Goal: Task Accomplishment & Management: Manage account settings

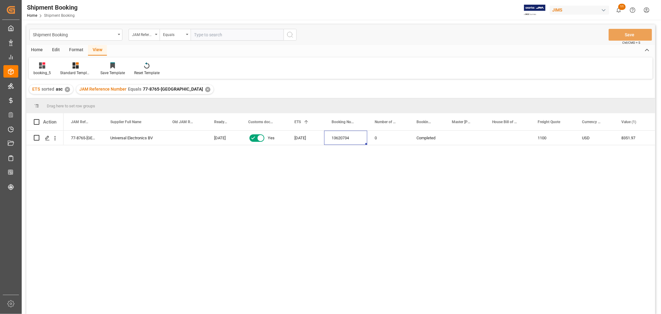
click at [205, 88] on div "✕" at bounding box center [207, 89] width 5 height 5
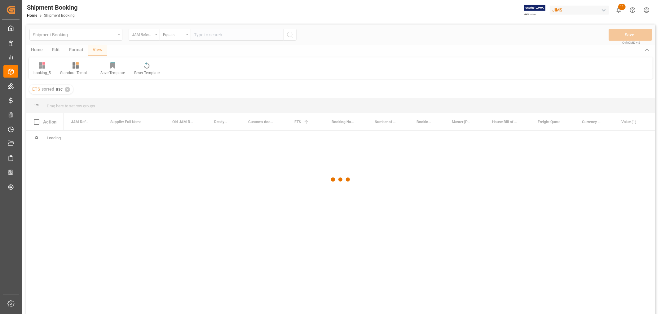
click at [206, 36] on div at bounding box center [340, 179] width 629 height 310
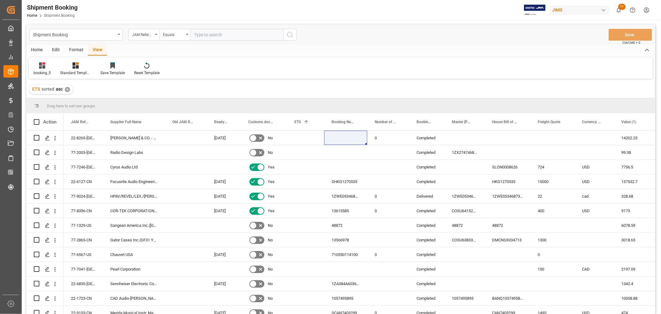
click at [205, 34] on input "text" at bounding box center [237, 35] width 93 height 12
paste input "77-10538-CN"
type input "77-10538-CN"
click at [287, 33] on icon "search button" at bounding box center [289, 34] width 7 height 7
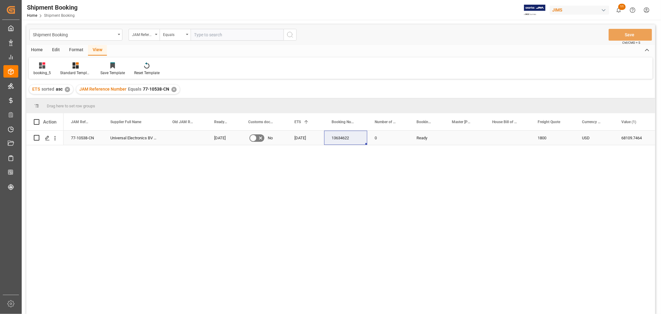
click at [344, 138] on div "13634622" at bounding box center [345, 138] width 43 height 14
click at [39, 50] on div "Home" at bounding box center [36, 50] width 21 height 11
click at [41, 67] on icon at bounding box center [42, 65] width 6 height 6
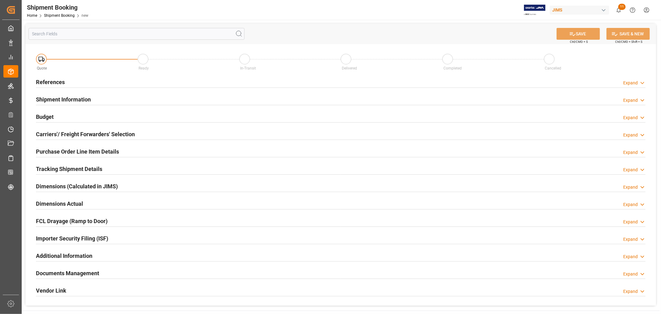
click at [45, 80] on h2 "References" at bounding box center [50, 82] width 29 height 8
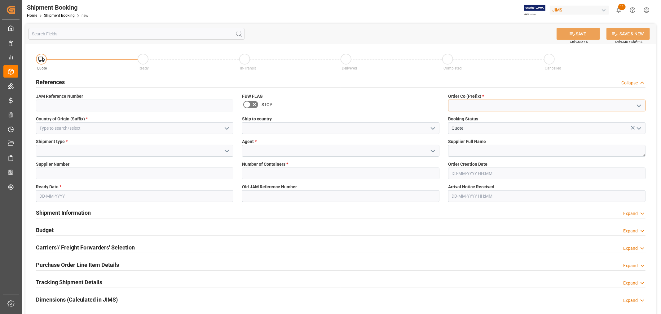
click at [466, 106] on input at bounding box center [546, 106] width 197 height 12
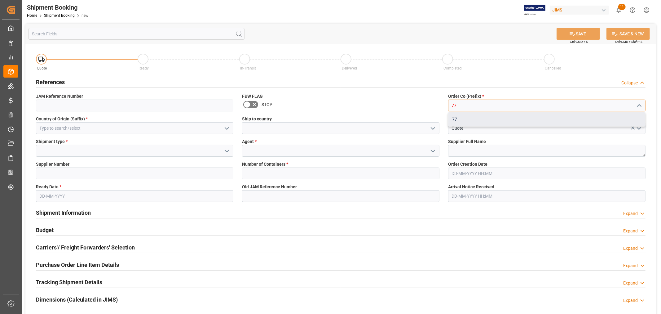
click at [452, 120] on div "77" at bounding box center [547, 119] width 197 height 14
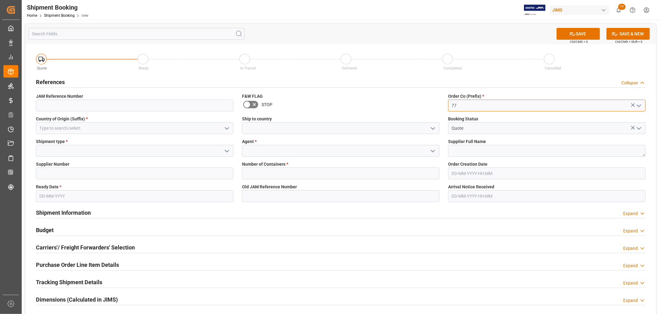
type input "77"
click at [93, 126] on input at bounding box center [134, 128] width 197 height 12
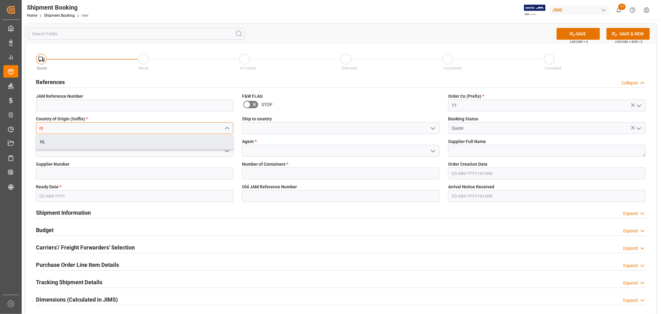
click at [86, 141] on div "NL" at bounding box center [134, 142] width 197 height 14
type input "NL"
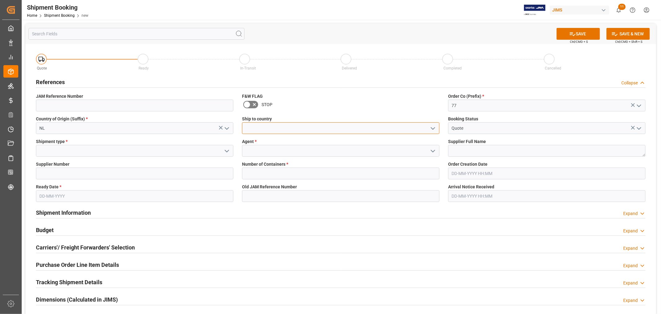
click at [268, 129] on input at bounding box center [340, 128] width 197 height 12
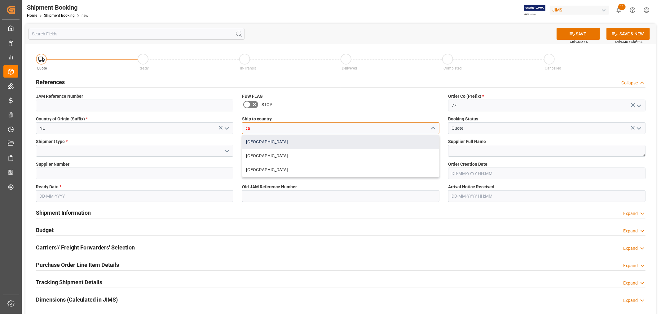
click at [259, 143] on div "Canada" at bounding box center [340, 142] width 197 height 14
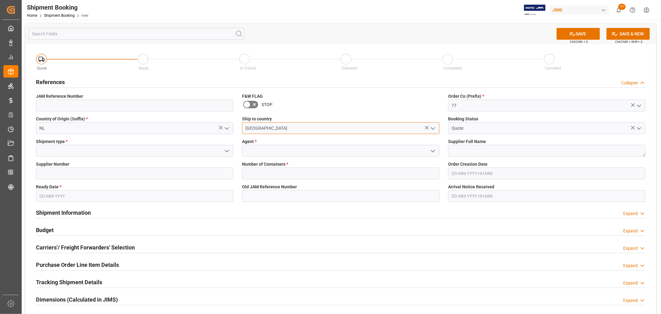
type input "Canada"
click at [264, 152] on input at bounding box center [340, 151] width 197 height 12
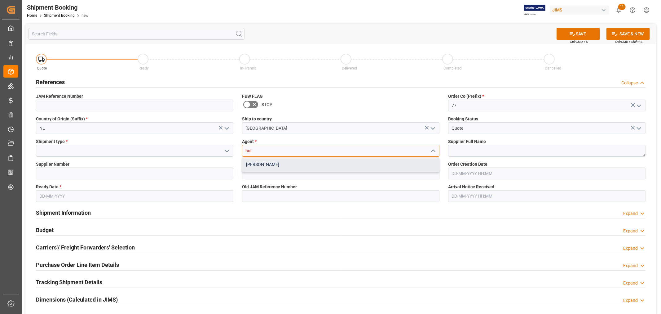
click at [260, 166] on div "[PERSON_NAME]" at bounding box center [340, 164] width 197 height 14
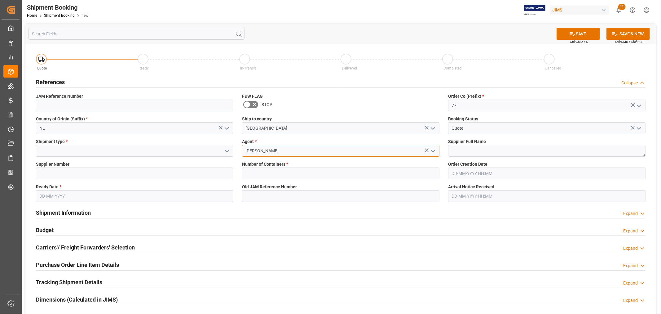
type input "[PERSON_NAME]"
click at [167, 154] on input at bounding box center [134, 151] width 197 height 12
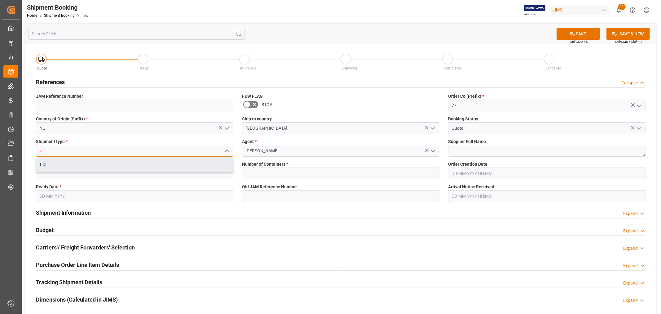
click at [150, 163] on div "LCL" at bounding box center [134, 164] width 197 height 14
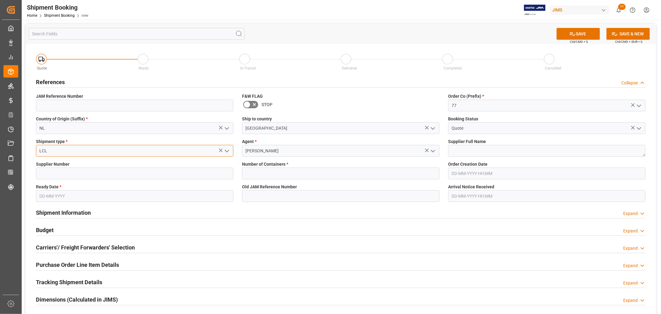
type input "LCL"
click at [495, 153] on textarea at bounding box center [546, 151] width 197 height 12
click at [502, 158] on div "Supplier Full Name" at bounding box center [547, 147] width 206 height 23
click at [498, 154] on textarea at bounding box center [546, 151] width 197 height 12
paste textarea "Universal Electronics BV"
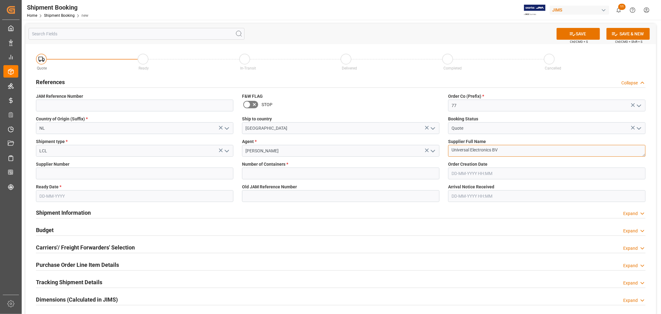
type textarea "Universal Electronics BV"
click at [181, 173] on input at bounding box center [134, 173] width 197 height 12
paste input "609958"
type input "609958"
click at [339, 184] on label "Old JAM Reference Number" at bounding box center [340, 187] width 197 height 7
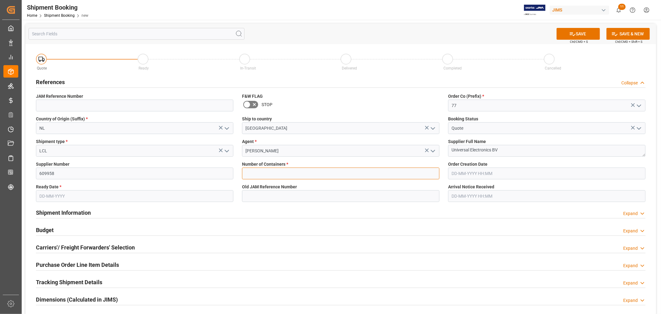
click at [324, 178] on input "text" at bounding box center [340, 173] width 197 height 12
type input "0"
click at [332, 184] on label "Old JAM Reference Number" at bounding box center [340, 187] width 197 height 7
drag, startPoint x: 576, startPoint y: 32, endPoint x: 215, endPoint y: 192, distance: 394.9
click at [239, 183] on div "SAVE Ctrl/CMD + S SAVE & NEW Ctrl/CMD + Shift + S Quote Ready In-Transit Delive…" at bounding box center [340, 221] width 631 height 395
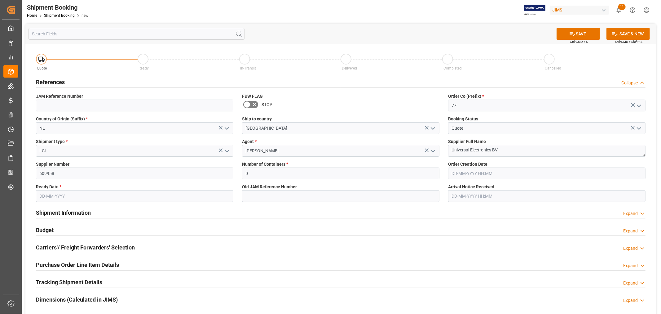
click at [140, 198] on input "text" at bounding box center [134, 196] width 197 height 12
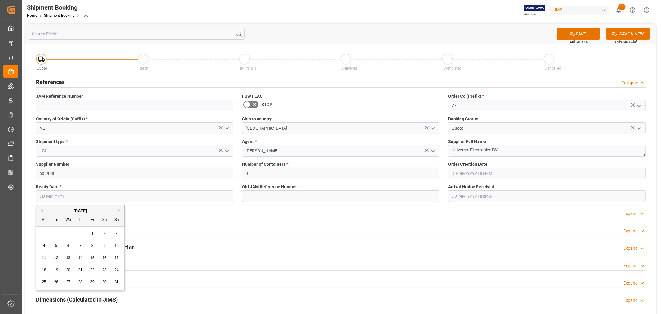
click at [119, 212] on div "[DATE]" at bounding box center [80, 211] width 88 height 6
click at [118, 211] on button "Next Month" at bounding box center [120, 210] width 4 height 4
click at [56, 259] on span "16" at bounding box center [56, 257] width 4 height 4
type input "16-09-2025"
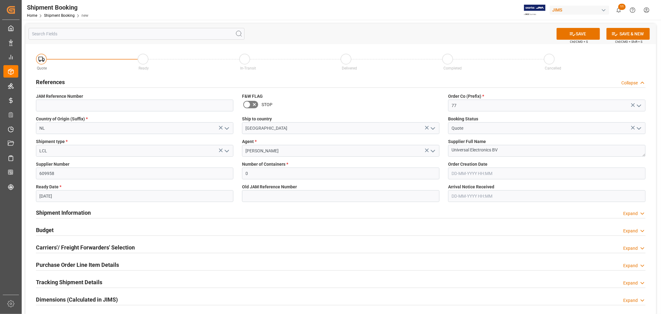
click at [251, 208] on div "Shipment Information Expand" at bounding box center [341, 212] width 610 height 12
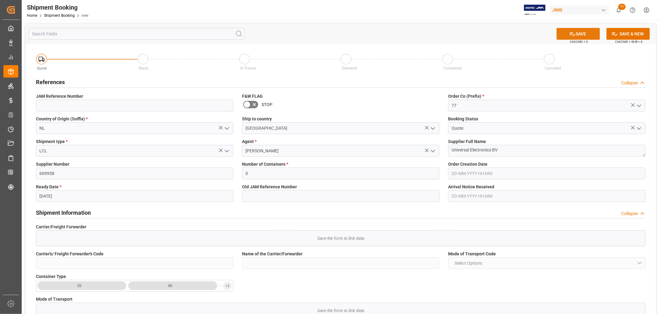
click at [578, 32] on button "SAVE" at bounding box center [578, 34] width 43 height 12
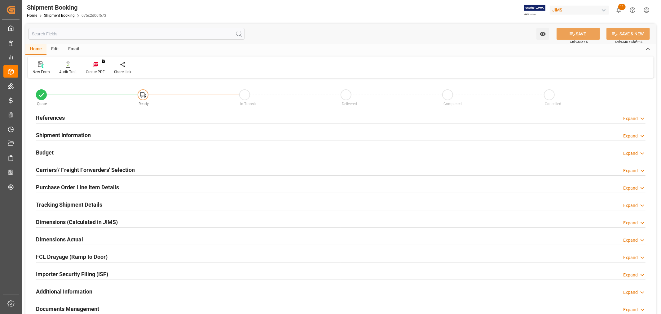
type input "0"
type input "[DATE]"
click at [48, 119] on h2 "References" at bounding box center [50, 117] width 29 height 8
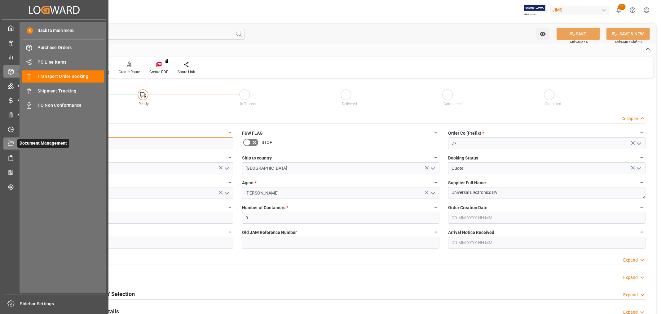
drag, startPoint x: 78, startPoint y: 148, endPoint x: 19, endPoint y: 145, distance: 59.3
click at [19, 145] on div "Created by potrace 1.15, written by Peter Selinger 2001-2017 Created by potrace…" at bounding box center [330, 157] width 661 height 314
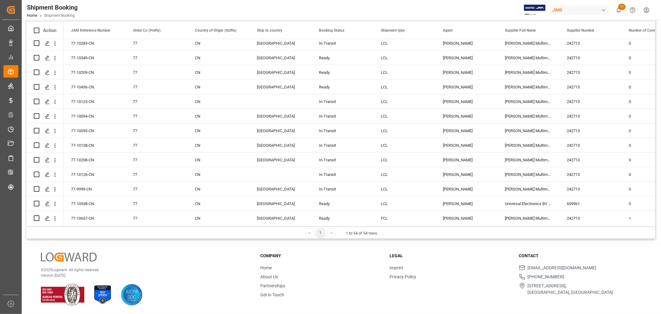
scroll to position [431, 0]
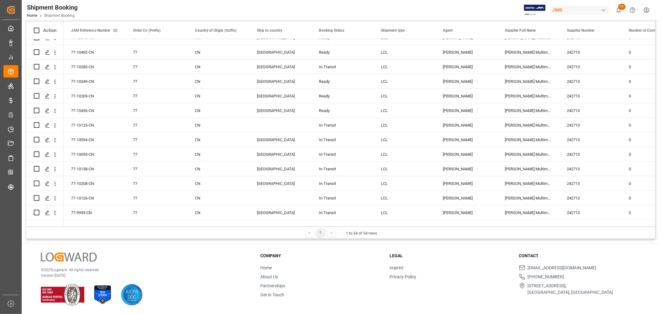
click at [97, 31] on span "JAM Reference Number" at bounding box center [90, 30] width 39 height 4
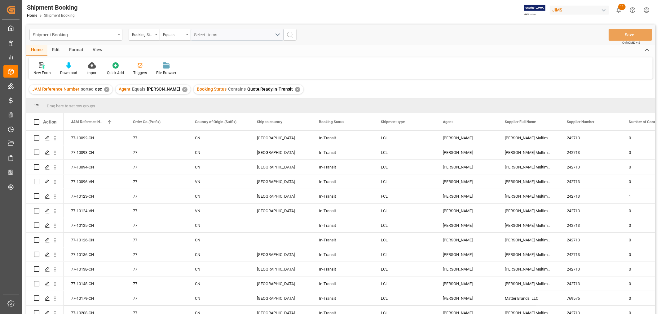
click at [95, 49] on div "View" at bounding box center [97, 50] width 19 height 11
click at [36, 69] on div "Default" at bounding box center [39, 69] width 21 height 14
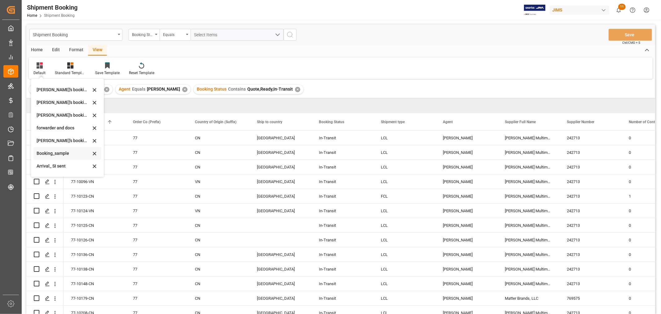
scroll to position [59, 0]
click at [52, 168] on div "booking_5" at bounding box center [64, 168] width 54 height 7
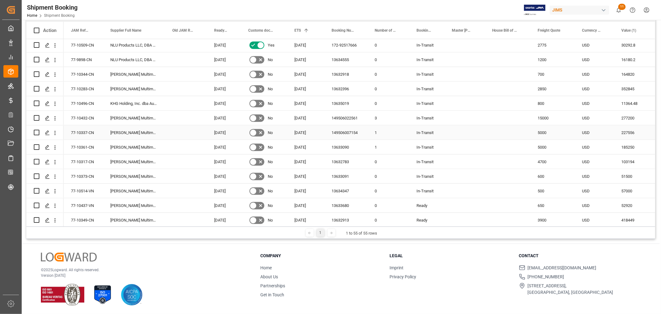
scroll to position [448, 0]
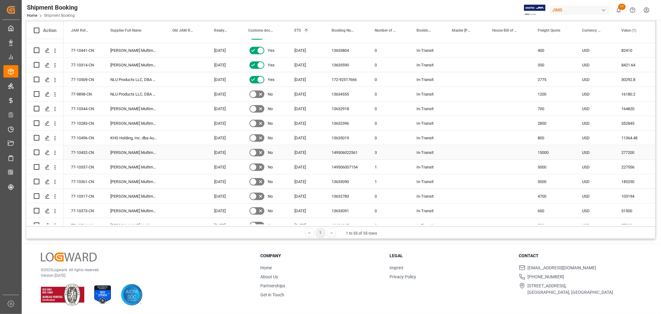
click at [346, 152] on div "149506022561" at bounding box center [345, 152] width 43 height 14
click at [359, 167] on div "149506007154" at bounding box center [345, 167] width 43 height 14
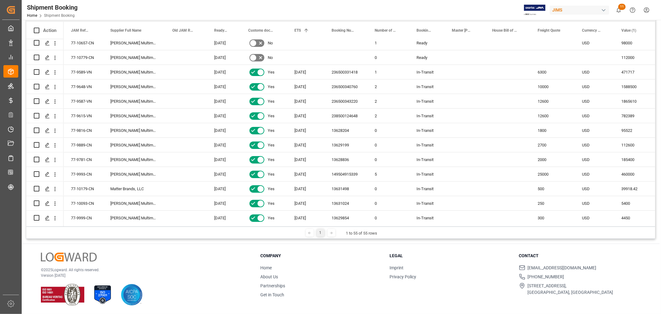
scroll to position [0, 0]
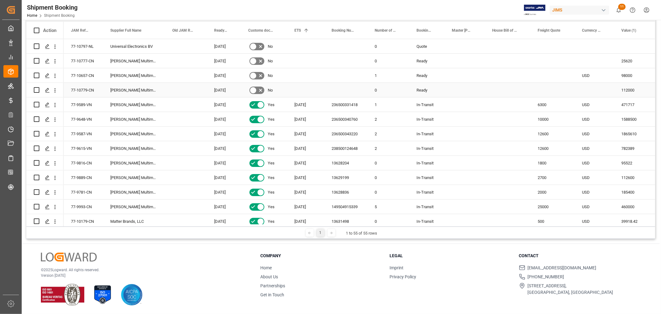
click at [547, 89] on div "Press SPACE to select this row." at bounding box center [552, 90] width 44 height 14
click at [584, 75] on div "USD" at bounding box center [594, 75] width 39 height 14
click at [580, 44] on div "Press SPACE to select this row." at bounding box center [594, 46] width 39 height 14
click at [587, 59] on div "Press SPACE to select this row." at bounding box center [594, 61] width 39 height 14
click at [593, 87] on div "Press SPACE to select this row." at bounding box center [594, 90] width 39 height 14
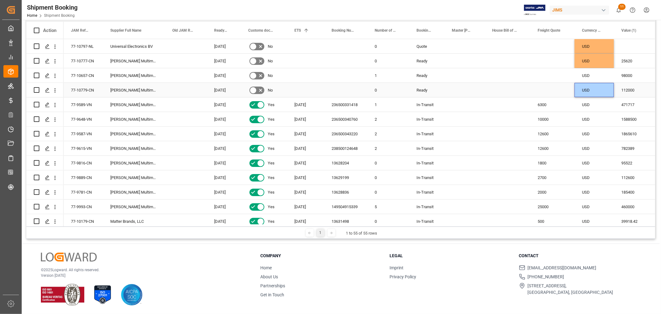
click at [564, 89] on div "Press SPACE to select this row." at bounding box center [552, 90] width 44 height 14
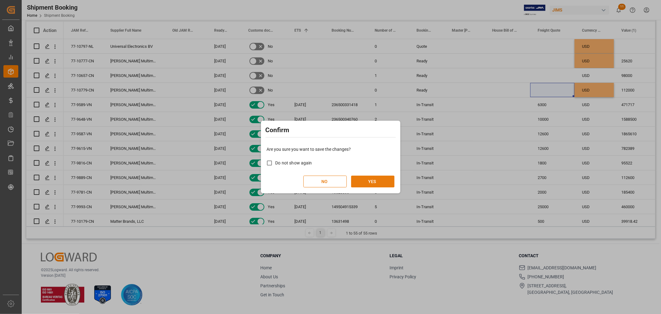
click at [363, 175] on div "NO YES" at bounding box center [331, 181] width 128 height 12
click at [365, 179] on button "YES" at bounding box center [372, 181] width 43 height 12
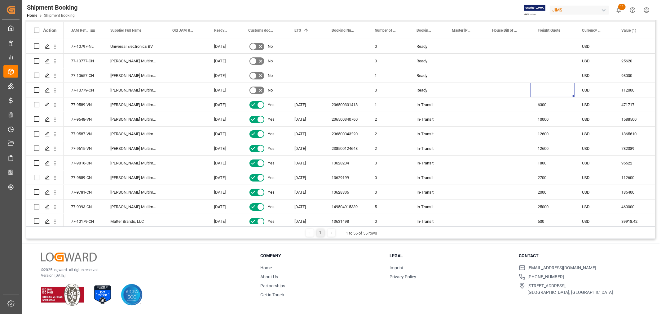
click at [78, 29] on span "JAM Reference Number" at bounding box center [80, 30] width 19 height 4
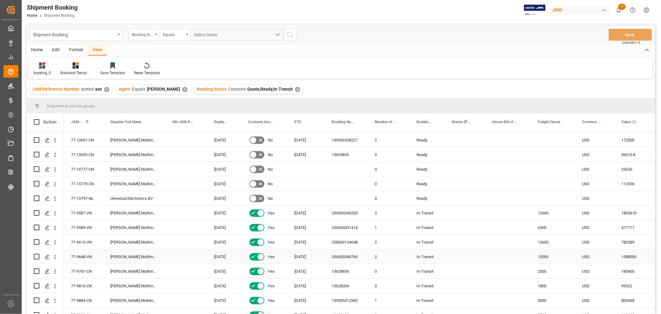
scroll to position [551, 0]
click at [341, 184] on div "Press SPACE to select this row." at bounding box center [345, 184] width 43 height 14
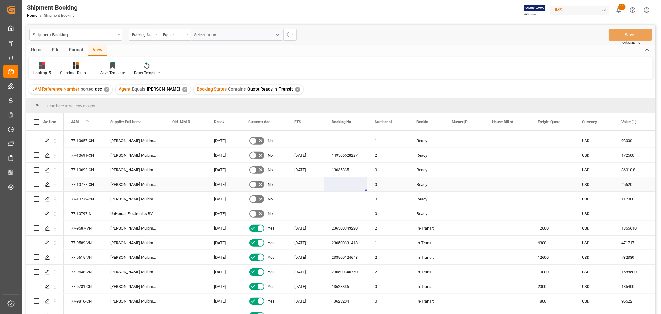
click at [343, 183] on div "Press SPACE to select this row." at bounding box center [345, 184] width 43 height 14
click at [344, 184] on div "Press SPACE to select this row." at bounding box center [345, 184] width 43 height 14
click at [344, 184] on input "Press SPACE to select this row." at bounding box center [345, 188] width 33 height 12
type input "13636525"
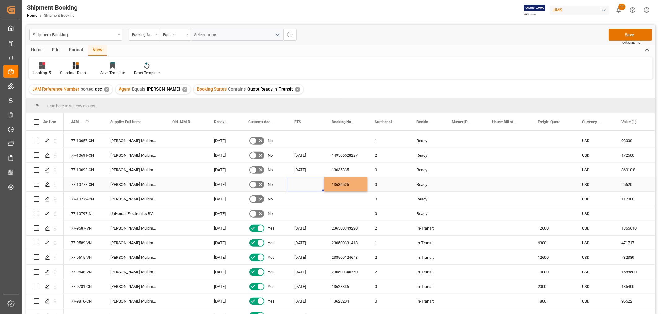
click at [308, 184] on div "Press SPACE to select this row." at bounding box center [305, 184] width 37 height 14
click at [304, 188] on div "Press SPACE to select this row." at bounding box center [305, 184] width 37 height 14
click at [304, 189] on div "Press SPACE to select this row." at bounding box center [305, 184] width 37 height 14
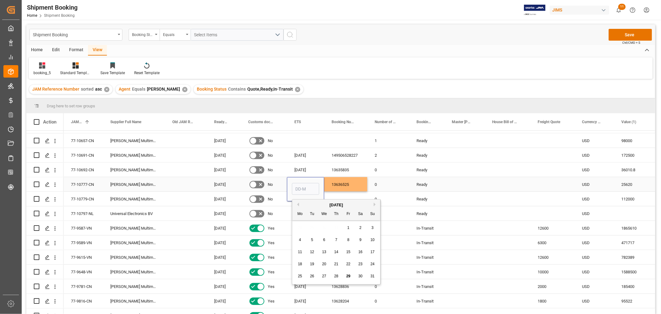
click at [303, 189] on input "Press SPACE to select this row." at bounding box center [305, 189] width 27 height 12
type input "26-09"
click at [396, 182] on div "0" at bounding box center [388, 184] width 42 height 14
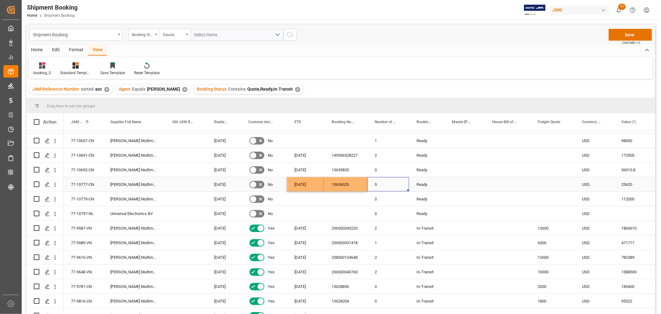
click at [484, 183] on div "Press SPACE to select this row." at bounding box center [465, 184] width 40 height 14
click at [547, 186] on div "Press SPACE to select this row." at bounding box center [552, 184] width 44 height 14
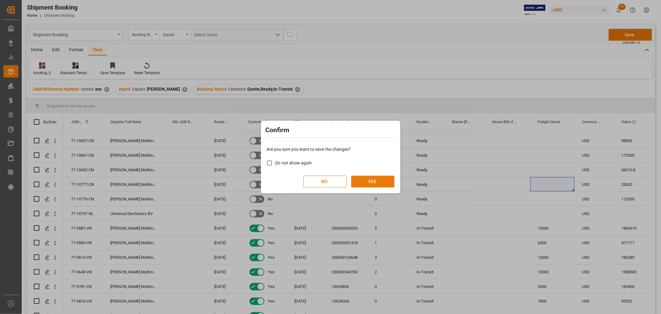
click at [365, 181] on button "YES" at bounding box center [372, 181] width 43 height 12
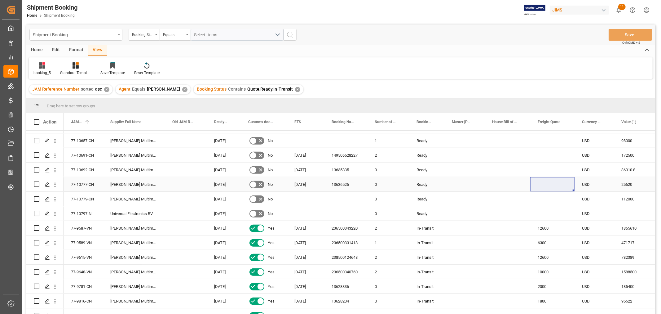
click at [560, 185] on div "Press SPACE to select this row." at bounding box center [552, 184] width 44 height 14
click at [560, 184] on div "Press SPACE to select this row." at bounding box center [552, 184] width 44 height 14
click at [560, 184] on input "Press SPACE to select this row." at bounding box center [552, 188] width 34 height 12
type input "500"
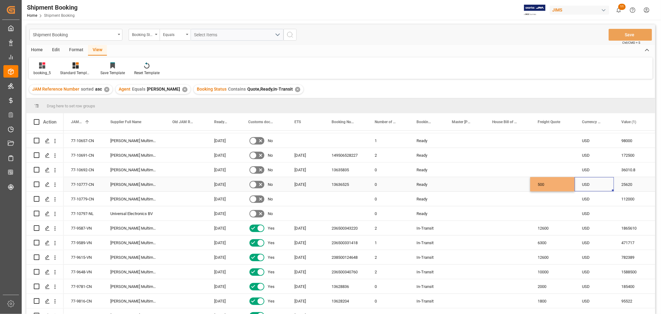
click at [604, 187] on div "USD" at bounding box center [594, 184] width 39 height 14
click at [631, 34] on button "Save" at bounding box center [630, 35] width 43 height 12
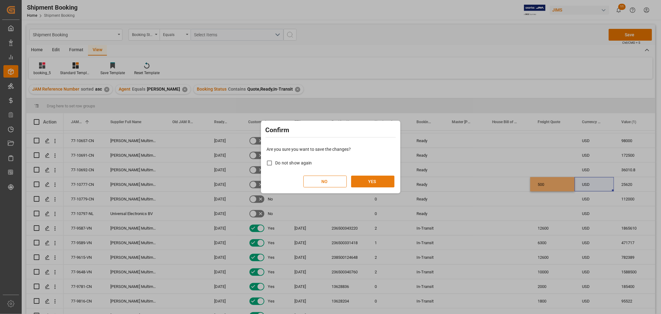
click at [364, 178] on button "YES" at bounding box center [372, 181] width 43 height 12
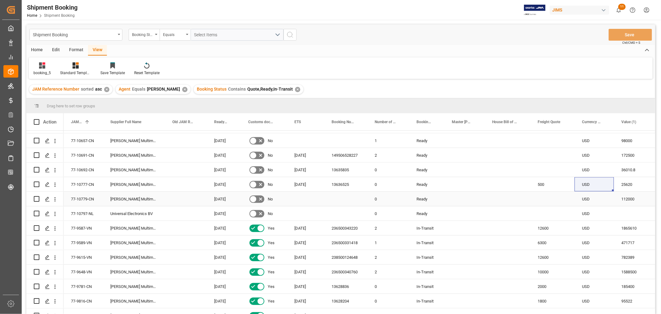
click at [342, 196] on div "Press SPACE to select this row." at bounding box center [345, 199] width 43 height 14
click at [342, 197] on div "Press SPACE to select this row." at bounding box center [345, 199] width 43 height 14
click at [342, 197] on input "Press SPACE to select this row." at bounding box center [345, 203] width 33 height 12
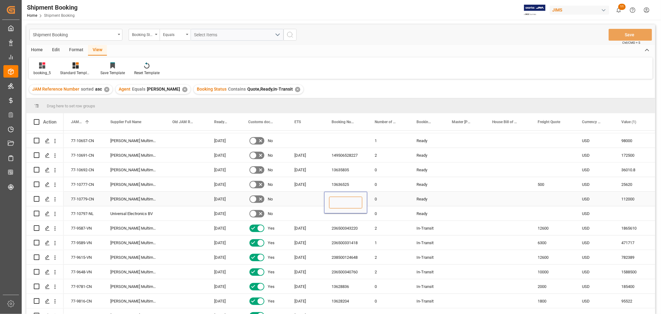
click at [342, 197] on input "Press SPACE to select this row." at bounding box center [345, 203] width 33 height 12
paste input "13636486"
type input "13636486"
click at [306, 200] on div "Press SPACE to select this row." at bounding box center [305, 199] width 37 height 14
click at [306, 186] on div "[DATE]" at bounding box center [305, 184] width 37 height 14
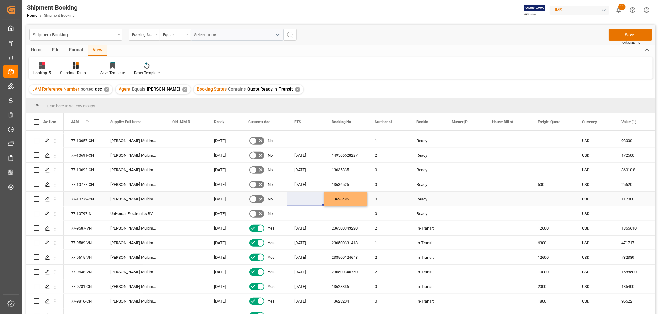
drag, startPoint x: 305, startPoint y: 184, endPoint x: 308, endPoint y: 196, distance: 12.8
click at [329, 208] on div "Press SPACE to select this row." at bounding box center [345, 213] width 43 height 14
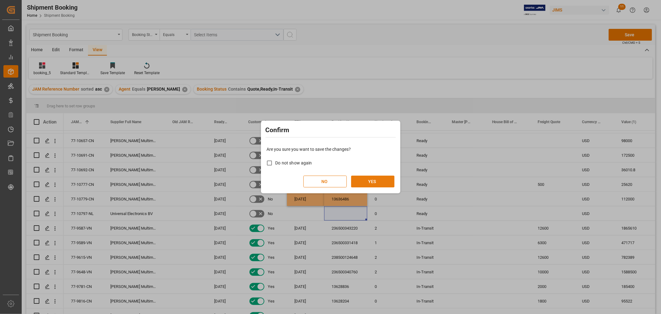
click at [373, 182] on button "YES" at bounding box center [372, 181] width 43 height 12
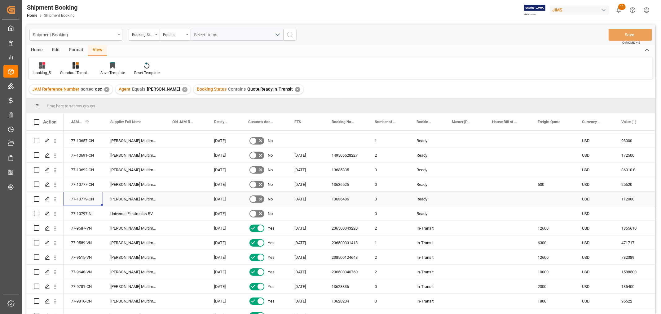
click at [84, 197] on div "77-10779-CN" at bounding box center [83, 199] width 39 height 14
click at [539, 201] on div "Press SPACE to select this row." at bounding box center [552, 199] width 44 height 14
click at [541, 200] on div "Press SPACE to select this row." at bounding box center [552, 199] width 44 height 14
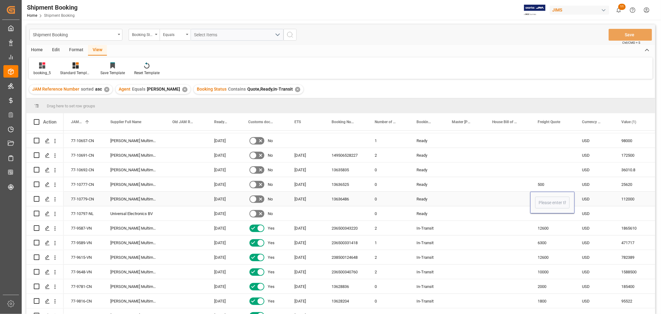
click at [541, 200] on input "Press SPACE to select this row." at bounding box center [552, 203] width 34 height 12
type input "4100"
click at [624, 33] on button "Save" at bounding box center [630, 35] width 43 height 12
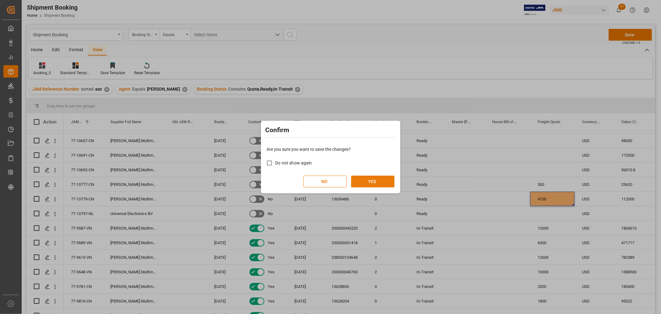
click at [371, 178] on button "YES" at bounding box center [372, 181] width 43 height 12
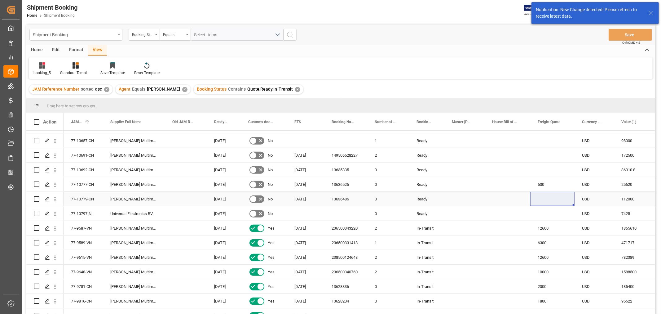
click at [540, 197] on div "Press SPACE to select this row." at bounding box center [552, 199] width 44 height 14
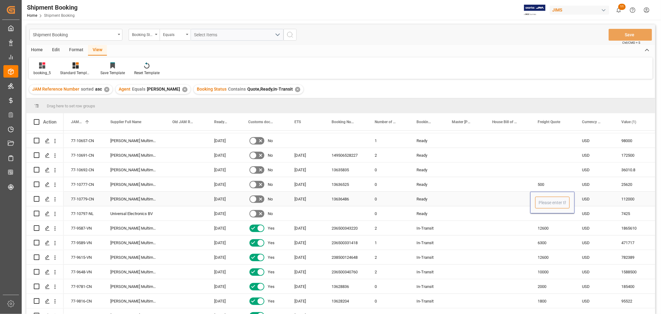
click at [540, 205] on input "Press SPACE to select this row." at bounding box center [552, 203] width 34 height 12
type input "4100"
click at [626, 34] on button "Save" at bounding box center [630, 35] width 43 height 12
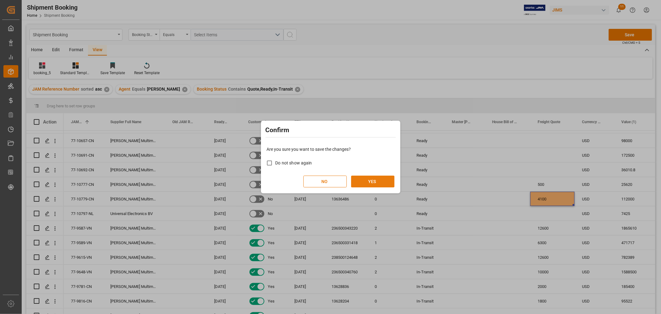
click at [361, 182] on button "YES" at bounding box center [372, 181] width 43 height 12
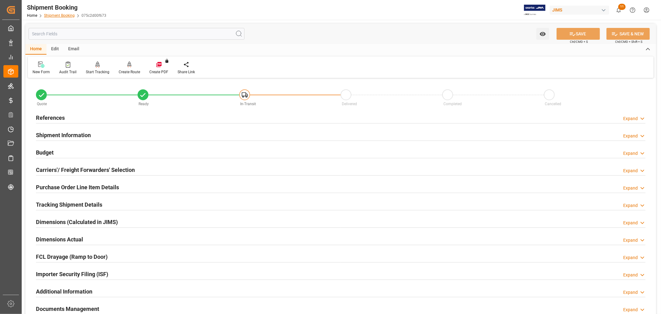
click at [63, 16] on link "Shipment Booking" at bounding box center [59, 15] width 31 height 4
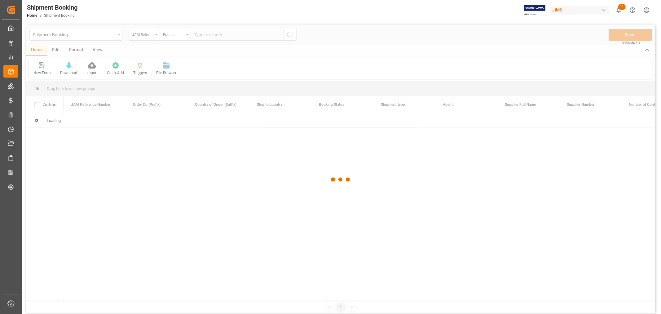
click at [85, 37] on div at bounding box center [340, 179] width 629 height 310
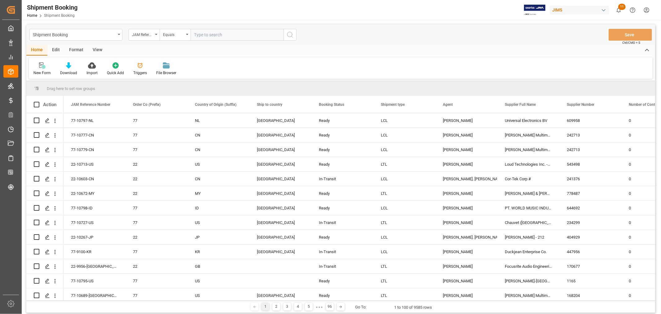
click at [85, 37] on div "Shipment Booking" at bounding box center [74, 34] width 83 height 8
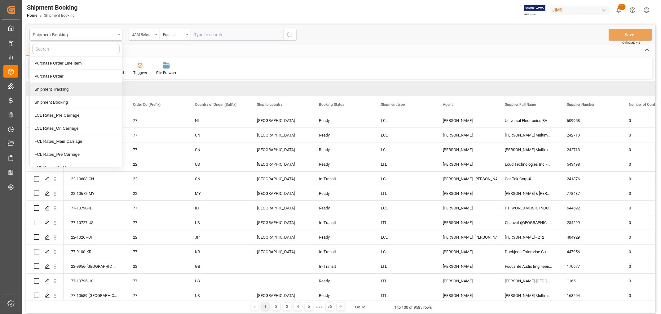
click at [72, 90] on div "Shipment Tracking" at bounding box center [76, 89] width 92 height 13
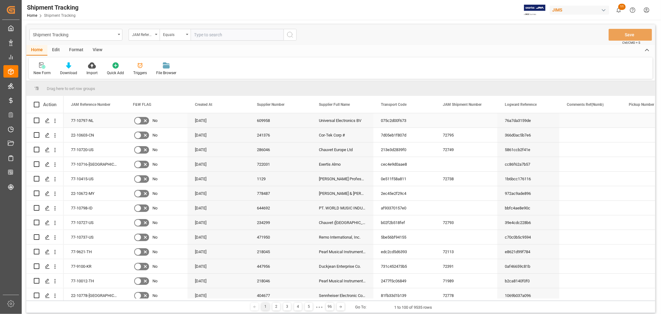
click at [73, 119] on div "77-10797-NL" at bounding box center [95, 120] width 62 height 14
click at [244, 38] on input "text" at bounding box center [237, 35] width 93 height 12
paste input "77-10797-NL"
type input "77-10797-NL"
click at [294, 35] on button "search button" at bounding box center [290, 35] width 13 height 12
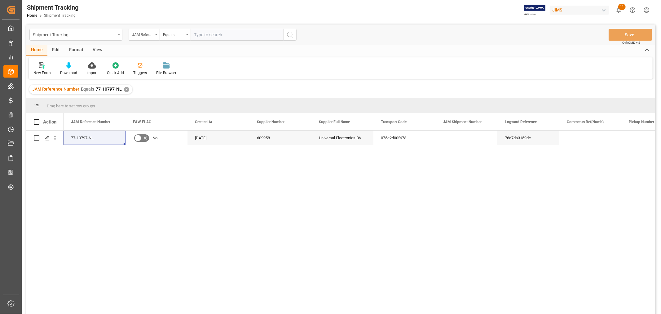
click at [97, 50] on div "View" at bounding box center [97, 50] width 19 height 11
click at [38, 70] on div "Default" at bounding box center [39, 73] width 12 height 6
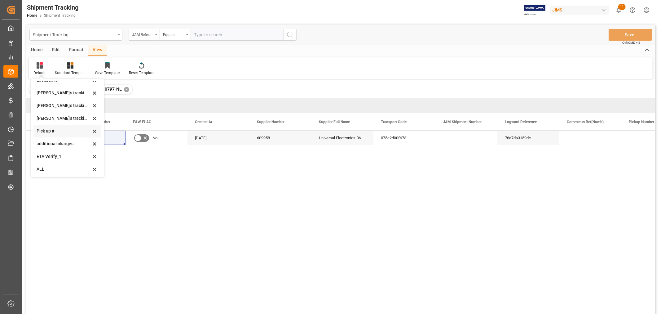
scroll to position [123, 0]
click at [65, 105] on div "Huixin's tracking all # _5" at bounding box center [64, 104] width 54 height 7
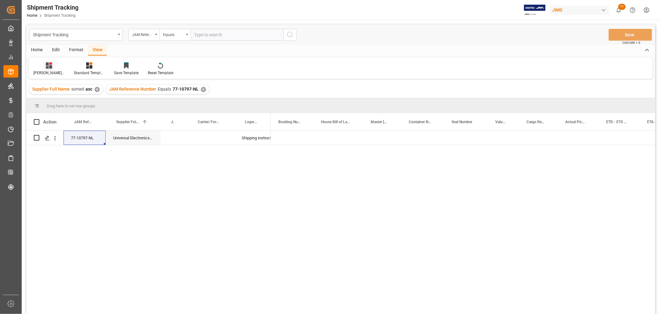
click at [47, 69] on div "Huixin's tracking all # _5" at bounding box center [49, 69] width 40 height 14
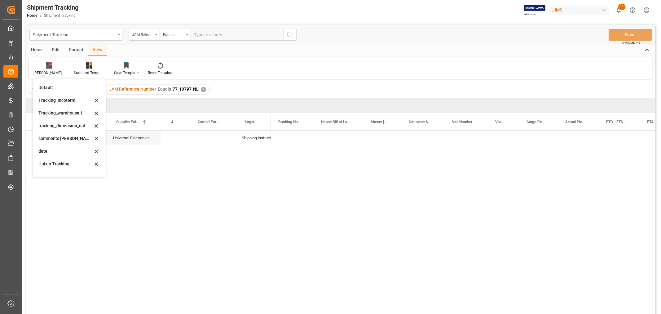
click at [57, 115] on div "Tracking_warehouse 1" at bounding box center [65, 113] width 54 height 7
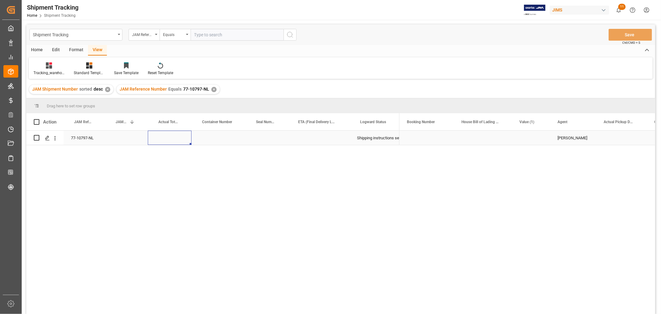
click at [164, 137] on div "Press SPACE to select this row." at bounding box center [170, 138] width 44 height 14
click at [212, 89] on div "✕" at bounding box center [213, 89] width 5 height 5
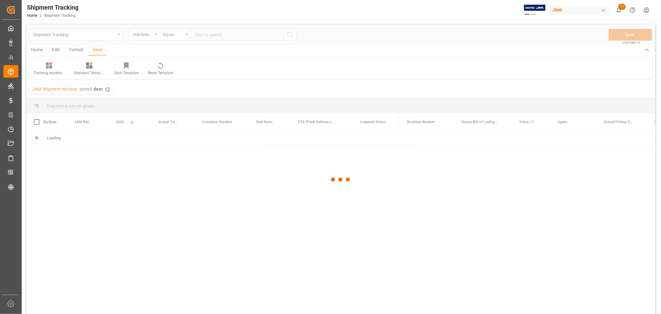
click at [209, 39] on div at bounding box center [340, 179] width 629 height 310
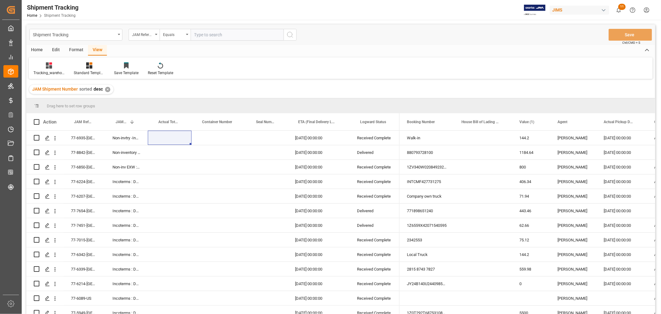
click at [208, 35] on input "text" at bounding box center [237, 35] width 93 height 12
paste input "77-10779-CN"
type input "77-10779-CN"
click at [293, 35] on icon "search button" at bounding box center [289, 34] width 7 height 7
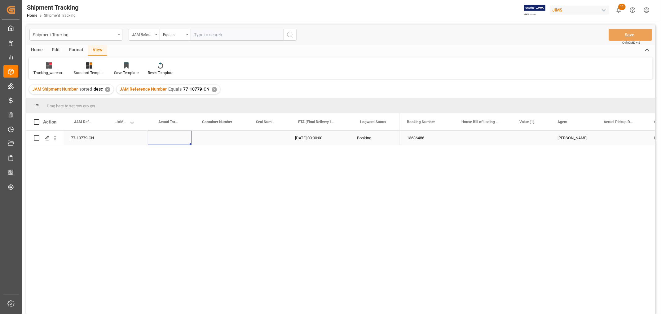
click at [170, 142] on div "Press SPACE to select this row." at bounding box center [170, 138] width 44 height 14
click at [170, 142] on input "Press SPACE to select this row." at bounding box center [170, 141] width 34 height 12
type input "800"
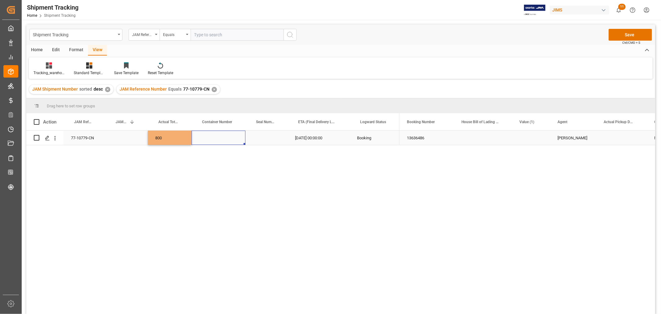
click at [217, 140] on div "Press SPACE to select this row." at bounding box center [219, 138] width 54 height 14
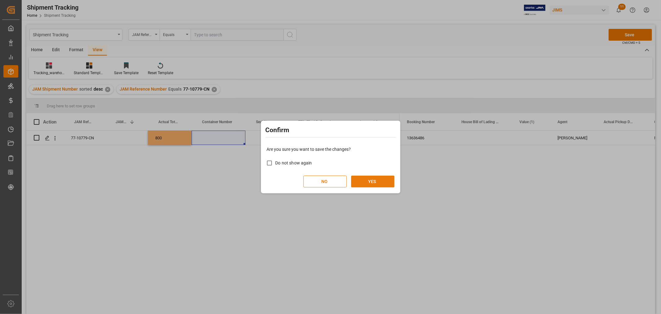
drag, startPoint x: 373, startPoint y: 180, endPoint x: 365, endPoint y: 172, distance: 10.7
click at [373, 179] on button "YES" at bounding box center [372, 181] width 43 height 12
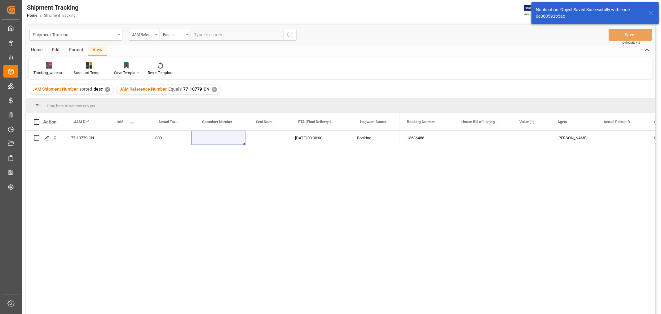
click at [51, 72] on div "Tracking_warehouse 1" at bounding box center [48, 73] width 31 height 6
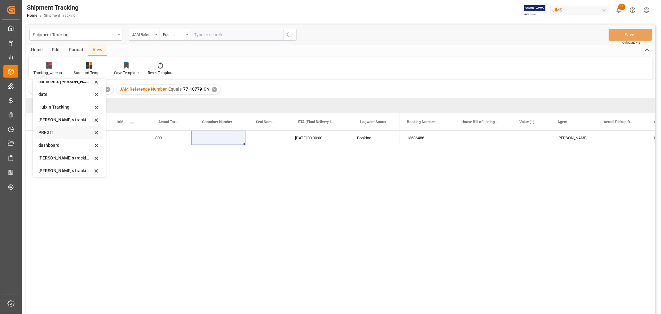
scroll to position [69, 0]
click at [53, 156] on div "Huixin's tracking all # _5" at bounding box center [65, 158] width 54 height 7
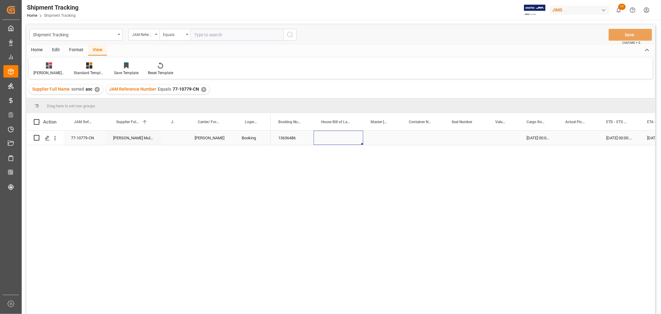
click at [331, 140] on div "Press SPACE to select this row." at bounding box center [339, 138] width 50 height 14
click at [613, 138] on div "03-10-2025 00:00:00" at bounding box center [619, 138] width 41 height 14
click at [541, 138] on div "03-10-2025 00:00:00" at bounding box center [551, 138] width 41 height 14
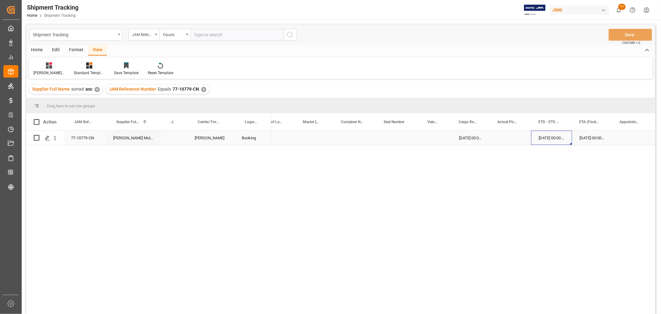
click at [541, 138] on div "03-10-2025 00:00:00" at bounding box center [551, 138] width 41 height 14
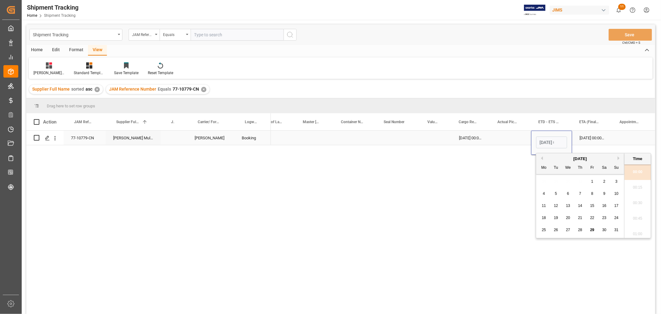
scroll to position [653, 0]
click at [543, 138] on input "03-10-2025 00:00" at bounding box center [551, 142] width 31 height 12
click at [539, 142] on input "03-10-2025 00:00" at bounding box center [551, 142] width 31 height 12
drag, startPoint x: 539, startPoint y: 142, endPoint x: 571, endPoint y: 142, distance: 32.6
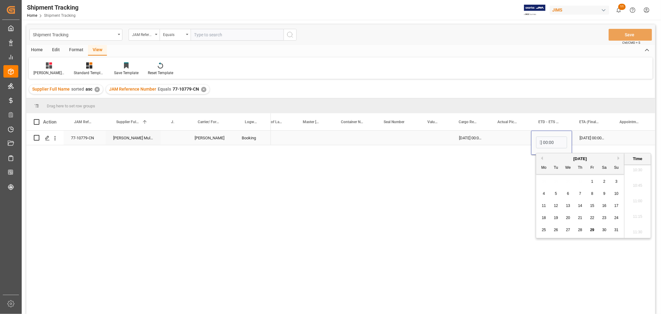
click at [571, 142] on div "03-10-2025 00:00" at bounding box center [551, 143] width 41 height 24
type input "26-09"
click at [582, 136] on div "10-11-2025 00:00:00" at bounding box center [592, 138] width 40 height 14
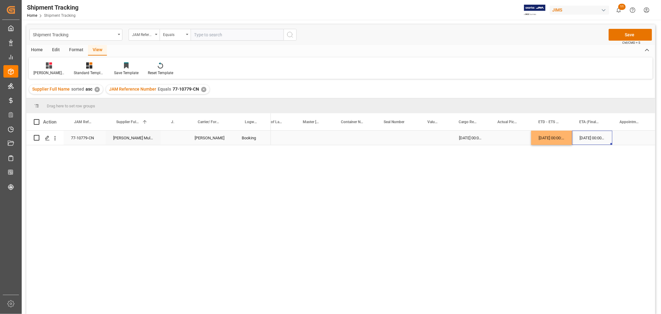
click at [582, 136] on div "10-11-2025 00:00:00" at bounding box center [592, 138] width 40 height 14
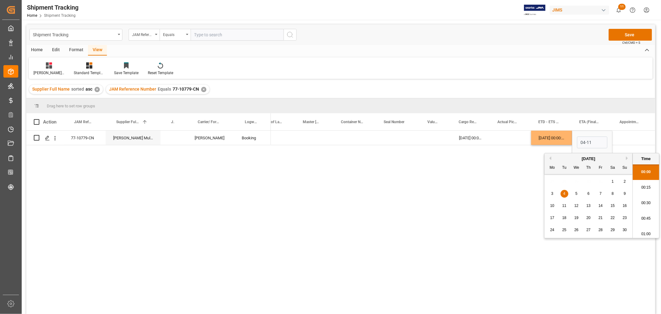
click at [562, 194] on div "4" at bounding box center [565, 193] width 8 height 7
type input "04-11-2025 00:00"
click at [592, 142] on input "04-11-2025 00:00" at bounding box center [592, 142] width 30 height 12
click at [508, 144] on div "Press SPACE to select this row." at bounding box center [510, 138] width 41 height 14
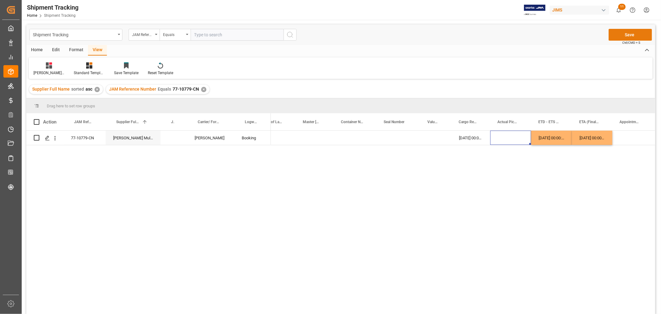
click at [628, 33] on button "Save" at bounding box center [630, 35] width 43 height 12
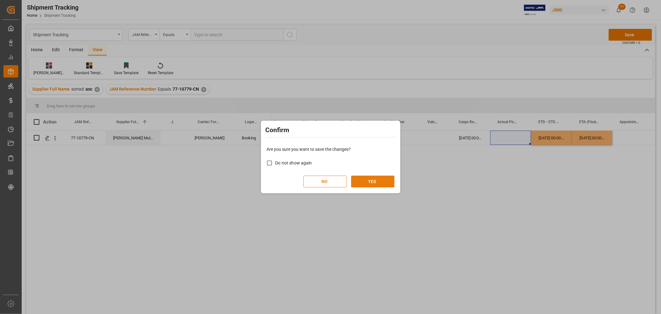
click at [368, 187] on button "YES" at bounding box center [372, 181] width 43 height 12
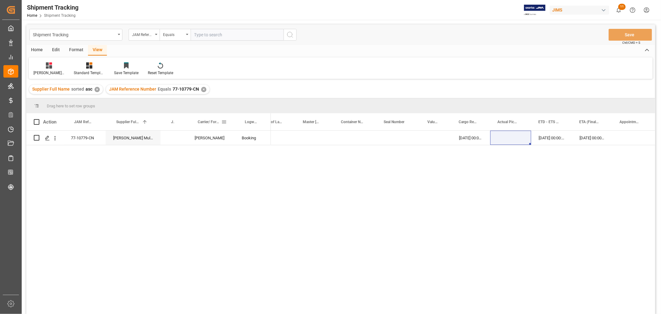
click at [224, 122] on span at bounding box center [224, 122] width 6 height 6
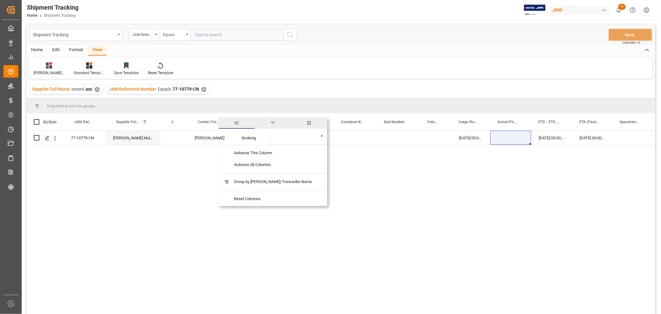
click at [297, 119] on span "columns" at bounding box center [309, 122] width 36 height 11
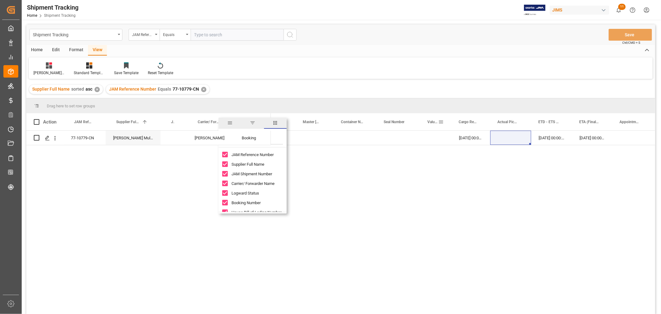
click at [441, 122] on span at bounding box center [441, 122] width 6 height 6
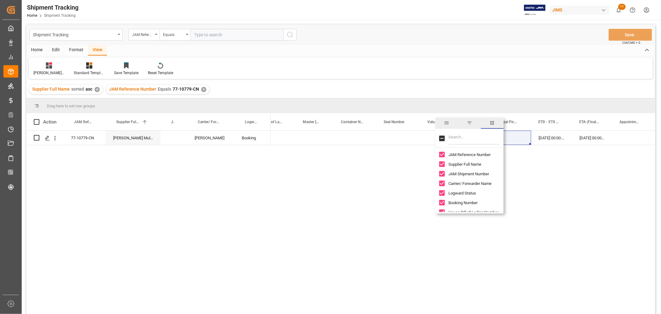
click at [442, 136] on input "Toggle Select All Columns" at bounding box center [442, 138] width 6 height 6
click at [441, 137] on input "Toggle Select All Columns" at bounding box center [442, 138] width 6 height 6
checkbox input "false"
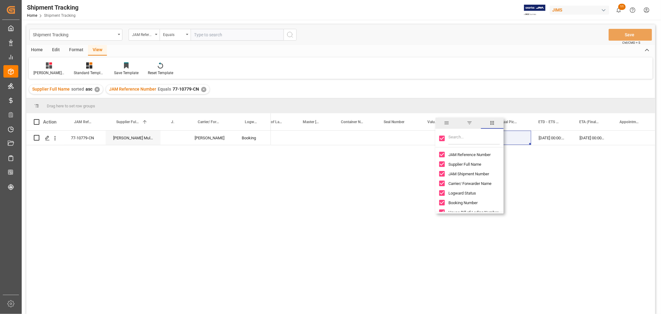
checkbox input "false"
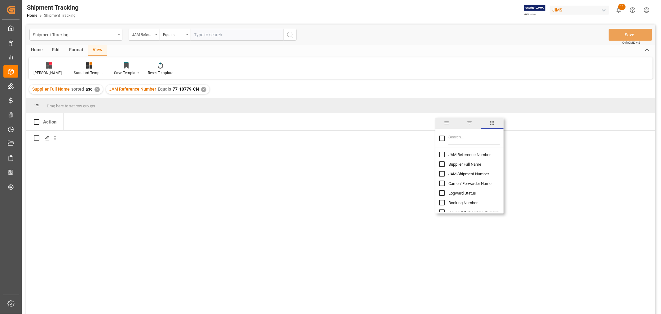
click at [441, 153] on input "JAM Reference Number column toggle visibility (hidden)" at bounding box center [442, 155] width 6 height 6
checkbox input "true"
checkbox input "false"
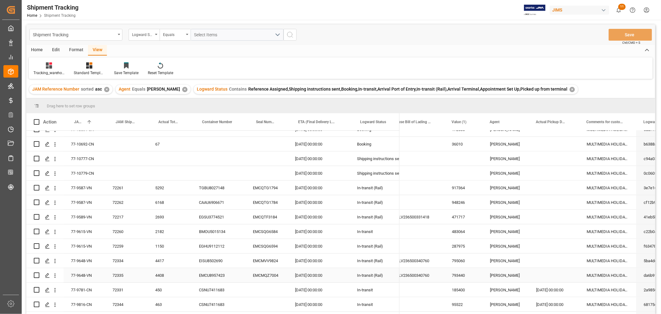
scroll to position [585, 0]
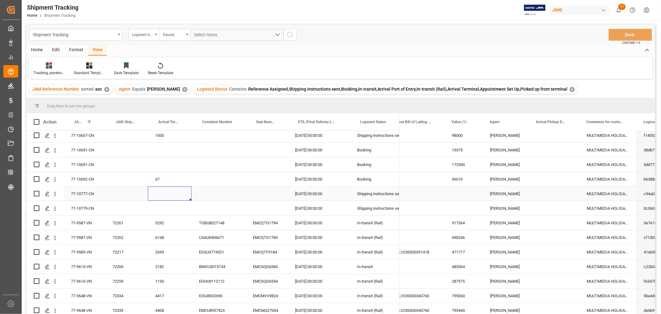
click at [159, 191] on div "Press SPACE to select this row." at bounding box center [170, 193] width 44 height 14
click at [160, 193] on input "Press SPACE to select this row." at bounding box center [170, 197] width 34 height 12
type input "278"
click at [250, 188] on div "Press SPACE to select this row." at bounding box center [267, 193] width 42 height 14
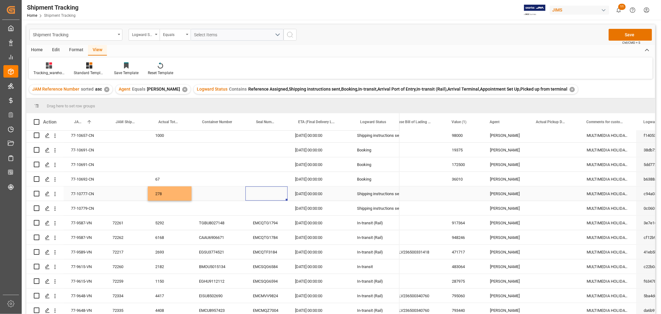
click at [230, 196] on div "Press SPACE to select this row." at bounding box center [219, 193] width 54 height 14
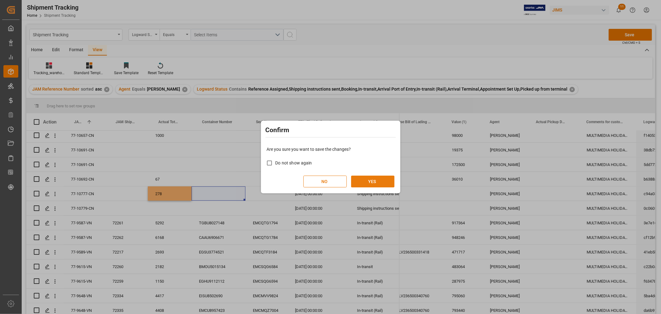
click at [359, 182] on button "YES" at bounding box center [372, 181] width 43 height 12
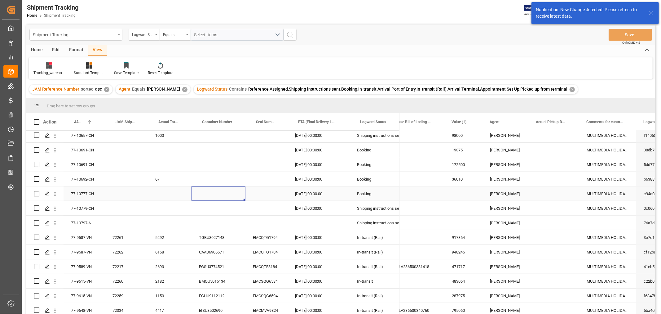
click at [159, 194] on div "Press SPACE to select this row." at bounding box center [170, 193] width 44 height 14
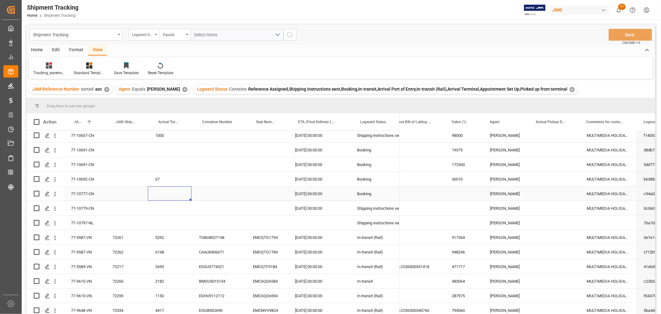
click at [159, 194] on div "Press SPACE to select this row." at bounding box center [170, 193] width 44 height 14
click at [159, 194] on input "Press SPACE to select this row." at bounding box center [170, 197] width 34 height 12
type input "278"
click at [228, 199] on div "Press SPACE to select this row." at bounding box center [219, 193] width 54 height 14
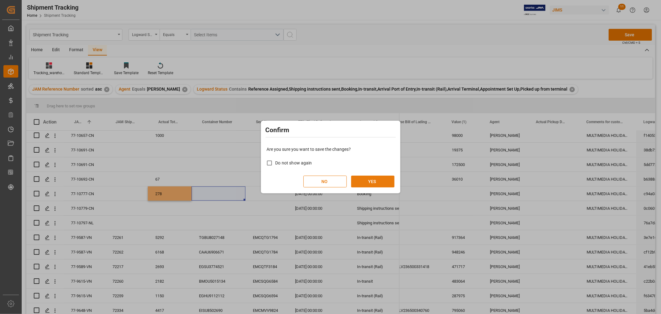
click at [363, 176] on button "YES" at bounding box center [372, 181] width 43 height 12
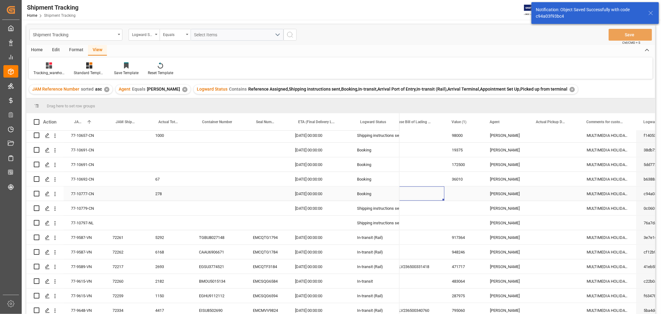
click at [430, 192] on div "Press SPACE to select this row." at bounding box center [416, 193] width 58 height 14
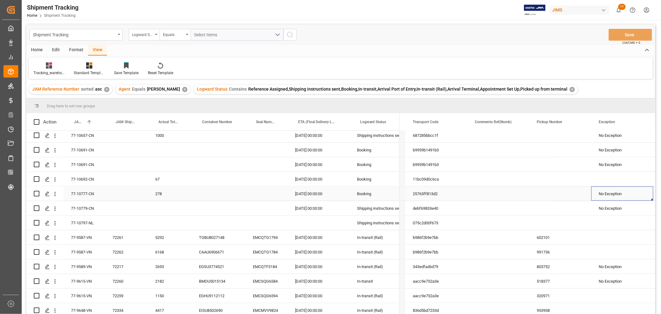
scroll to position [0, 423]
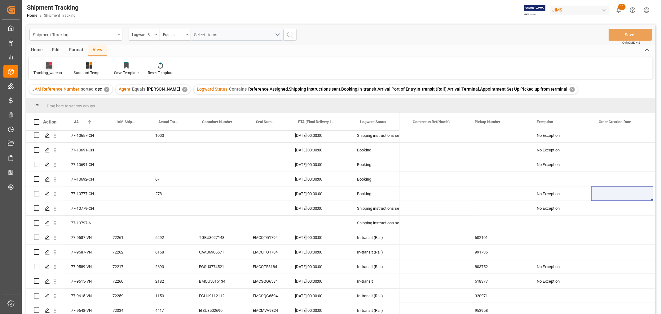
click at [49, 73] on div "Tracking_warehouse 1" at bounding box center [48, 73] width 31 height 6
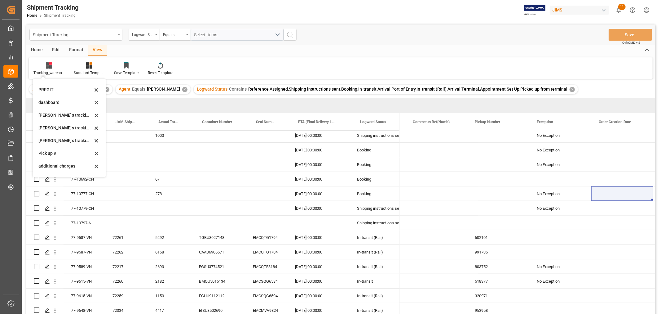
scroll to position [103, 0]
click at [61, 125] on div "Huixin's tracking all # _5" at bounding box center [65, 124] width 54 height 7
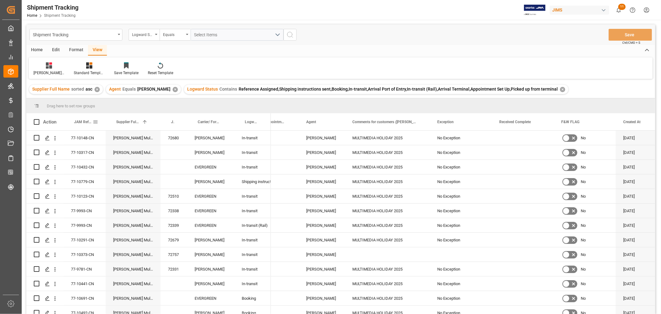
click at [81, 120] on span "JAM Reference Number" at bounding box center [83, 122] width 19 height 4
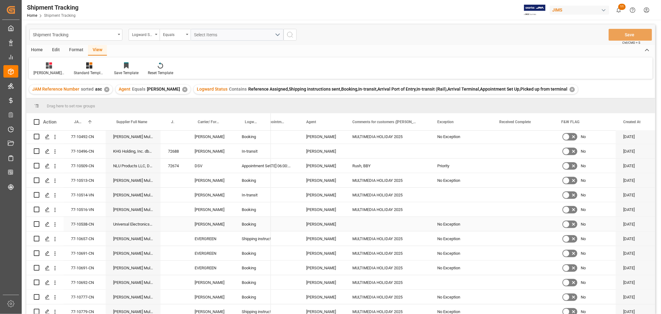
scroll to position [517, 0]
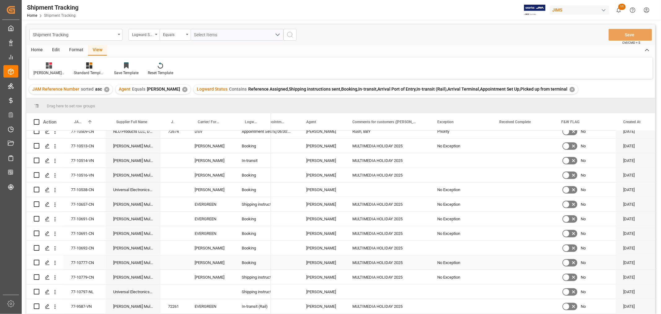
click at [454, 263] on div "No Exception" at bounding box center [460, 262] width 47 height 14
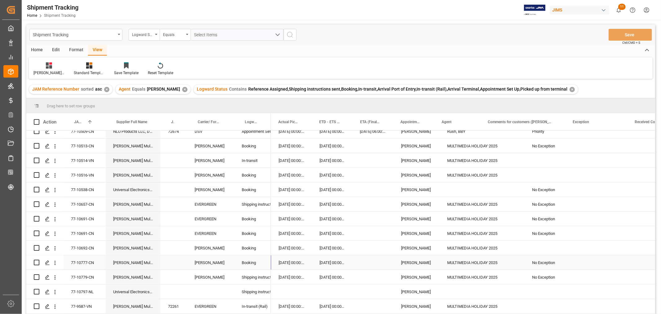
scroll to position [0, 287]
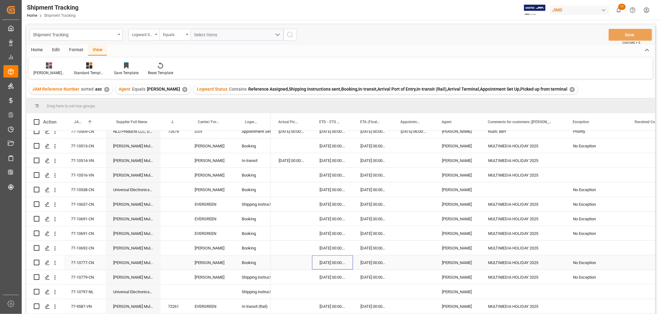
click at [329, 261] on div "03-10-2025 00:00:00" at bounding box center [332, 262] width 41 height 14
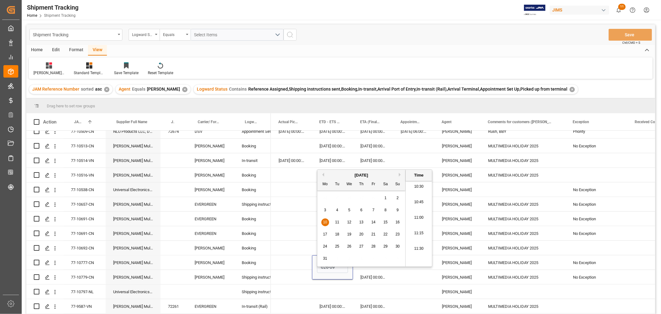
scroll to position [0, 30]
type input "03-10-2025 00:0026-09"
click at [320, 268] on div "Previous Month Next Month March 2025 Mo Tu We Th Fr Sa Su 24 25 26 27 28 1 2 3 …" at bounding box center [374, 218] width 115 height 99
click at [342, 267] on div "Previous Month Next Month March 2025 Mo Tu We Th Fr Sa Su 24 25 26 27 28 1 2 3 …" at bounding box center [374, 218] width 115 height 99
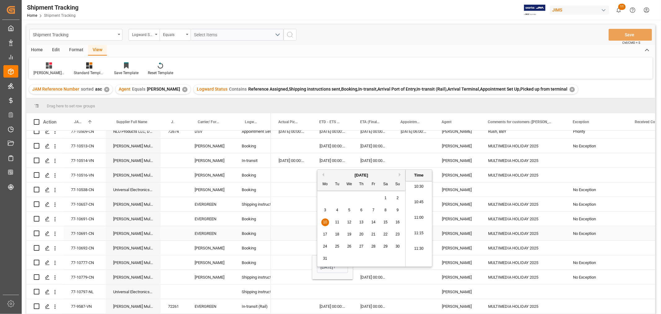
click at [299, 230] on div "Press SPACE to select this row." at bounding box center [291, 233] width 41 height 14
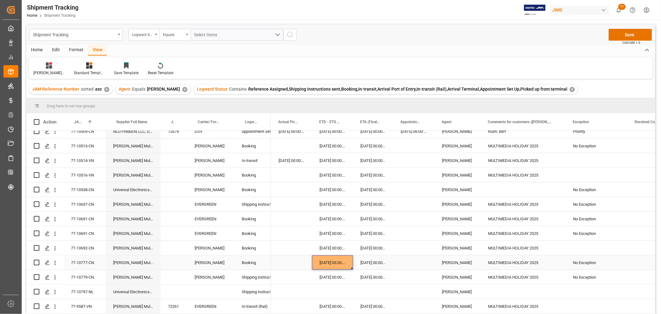
click at [329, 264] on div "10-03-2025 05:26:00" at bounding box center [332, 262] width 41 height 14
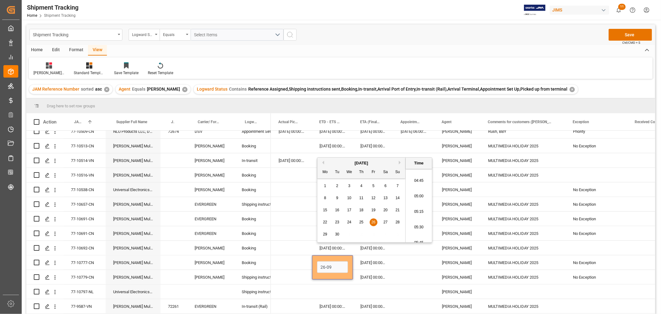
click at [370, 225] on div "26" at bounding box center [374, 222] width 8 height 7
type input "26-09-2025 00:00"
click at [391, 261] on div "10-11-2025 00:00:00" at bounding box center [373, 262] width 40 height 14
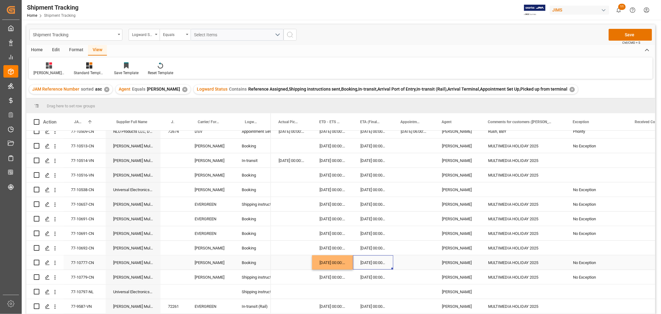
click at [367, 264] on div "10-11-2025 00:00:00" at bounding box center [373, 262] width 40 height 14
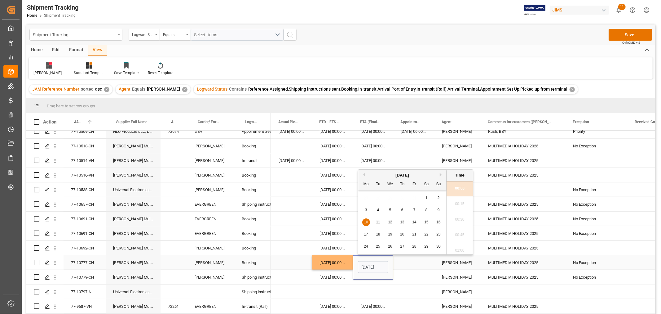
scroll to position [0, 20]
click at [378, 210] on span "4" at bounding box center [378, 210] width 2 height 4
type input "04-11-2025 00:00"
click at [403, 260] on div "Press SPACE to select this row." at bounding box center [413, 262] width 41 height 14
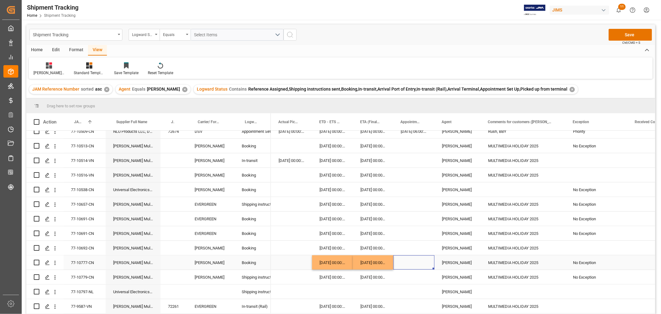
click at [410, 261] on div "Press SPACE to select this row." at bounding box center [413, 262] width 41 height 14
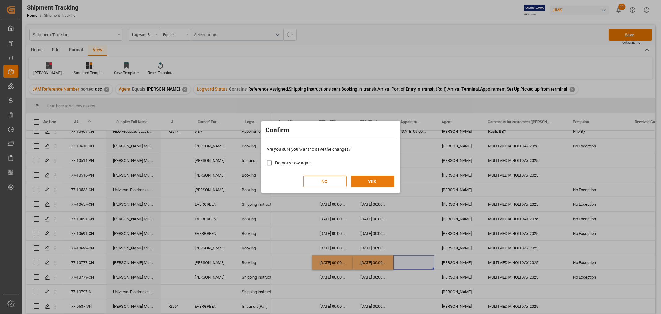
click at [362, 180] on button "YES" at bounding box center [372, 181] width 43 height 12
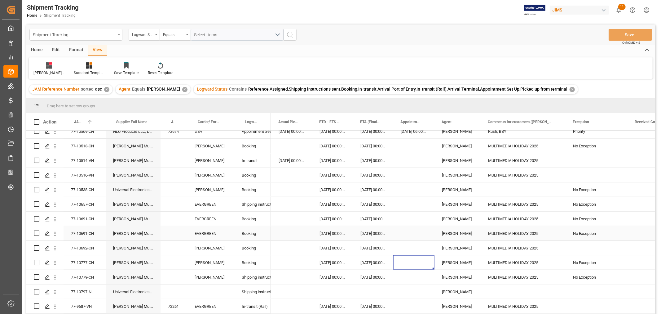
click at [344, 238] on div "14-09-2025 00:00:00" at bounding box center [332, 233] width 41 height 14
click at [335, 277] on div "03-10-2025 00:00:00" at bounding box center [332, 277] width 41 height 14
click at [294, 275] on div "Press SPACE to select this row." at bounding box center [291, 277] width 41 height 14
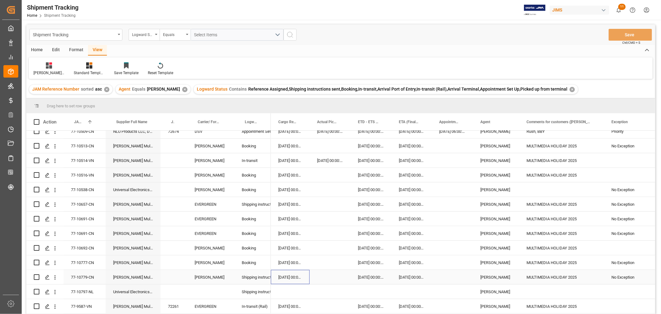
scroll to position [0, 248]
click at [49, 72] on div "Huixin's tracking all # _5" at bounding box center [48, 73] width 31 height 6
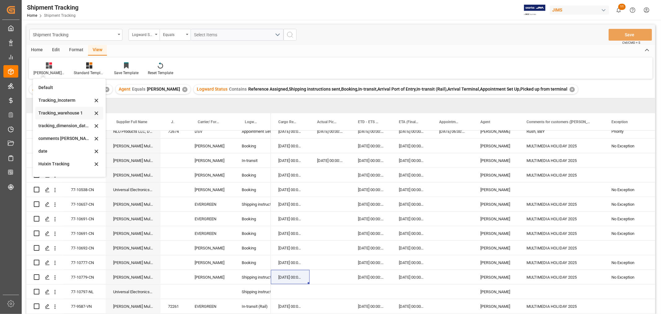
click at [63, 113] on div "Tracking_warehouse 1" at bounding box center [65, 113] width 54 height 7
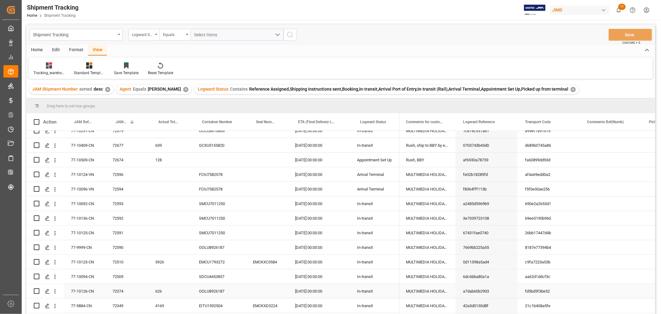
scroll to position [138, 0]
click at [79, 122] on span "JAM Reference Number" at bounding box center [83, 122] width 18 height 4
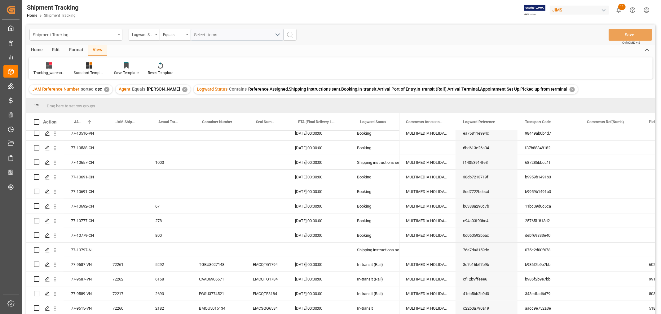
scroll to position [585, 0]
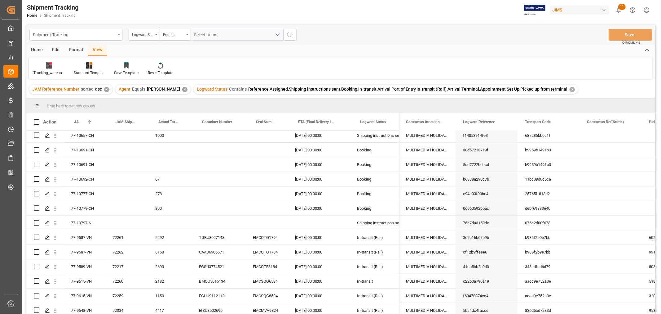
click at [554, 108] on div "Drag here to set row groups" at bounding box center [340, 105] width 629 height 15
click at [479, 134] on div "f14053914fe3" at bounding box center [487, 135] width 62 height 14
drag, startPoint x: 467, startPoint y: 156, endPoint x: 479, endPoint y: 145, distance: 16.0
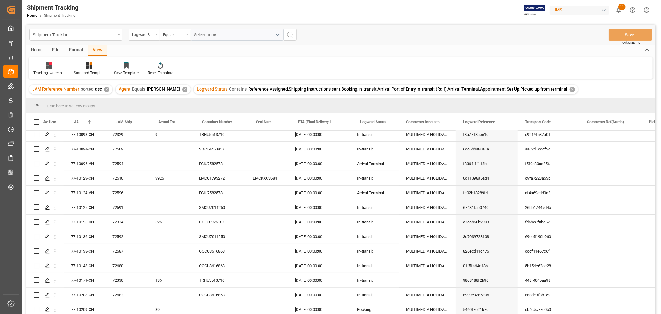
scroll to position [0, 0]
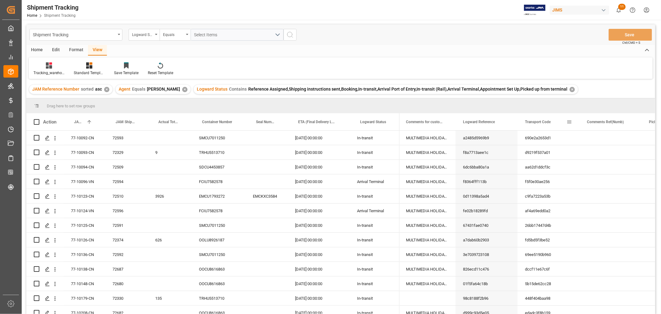
click at [571, 121] on span at bounding box center [570, 122] width 6 height 6
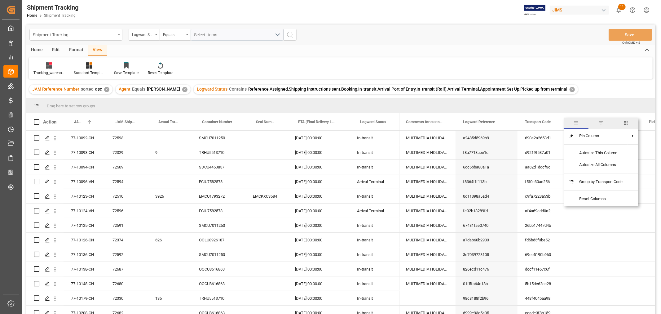
click at [633, 121] on span "columns" at bounding box center [626, 122] width 25 height 11
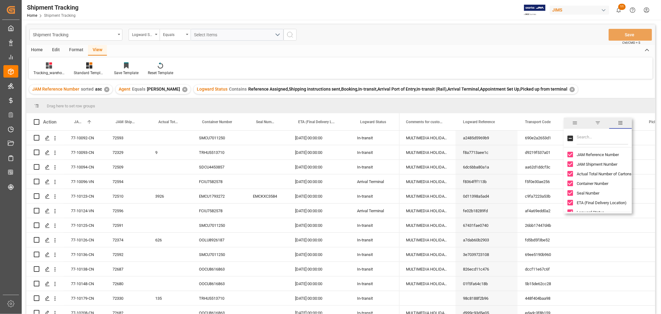
click at [570, 138] on input "Toggle Select All Columns" at bounding box center [571, 138] width 6 height 6
click at [570, 137] on input "Toggle Select All Columns" at bounding box center [571, 138] width 6 height 6
checkbox input "false"
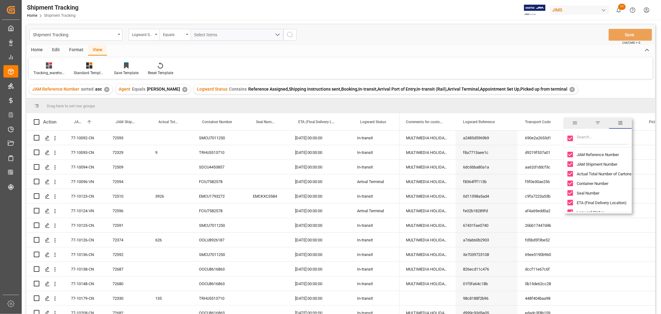
checkbox input "false"
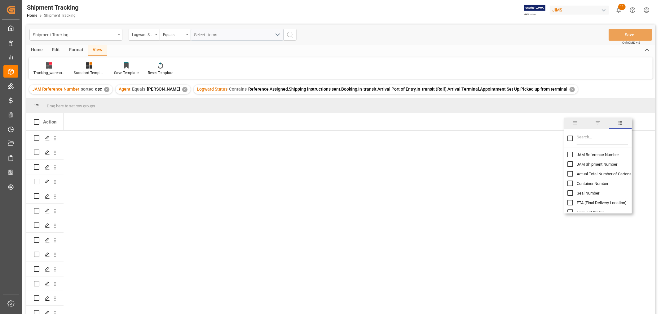
click at [569, 153] on input "JAM Reference Number column toggle visibility (hidden)" at bounding box center [571, 155] width 6 height 6
checkbox input "true"
checkbox input "false"
click at [579, 140] on input "Filter Columns Input" at bounding box center [602, 138] width 51 height 12
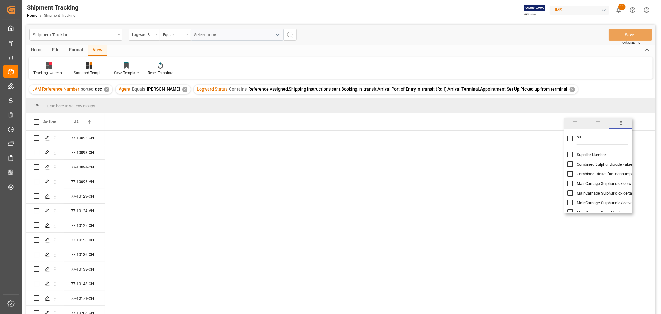
type input "su"
click at [571, 153] on input "Supplier Number column toggle visibility (hidden)" at bounding box center [571, 155] width 6 height 6
checkbox input "true"
checkbox input "false"
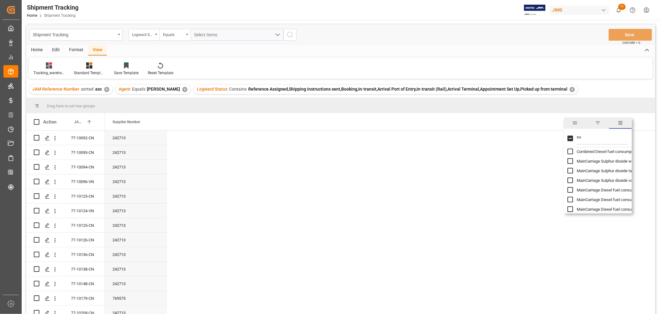
scroll to position [34, 0]
click at [572, 205] on input "Supplier Full Name column toggle visibility (hidden)" at bounding box center [571, 207] width 6 height 6
checkbox input "true"
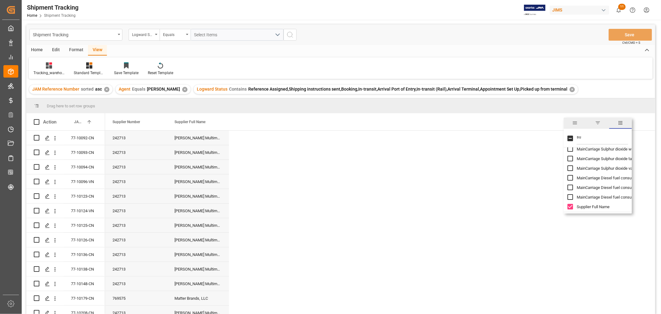
click at [580, 138] on input "su" at bounding box center [602, 138] width 51 height 12
type input "s"
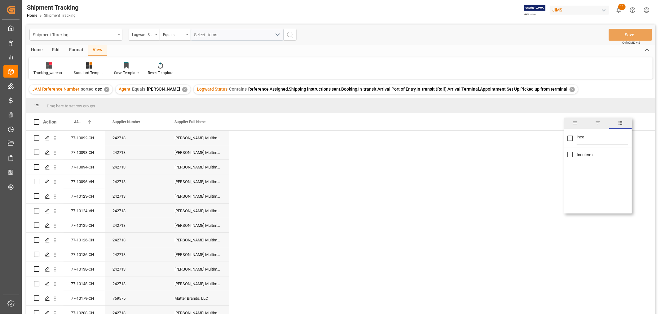
type input "inco"
click at [570, 154] on input "Incoterm column toggle visibility (hidden)" at bounding box center [571, 155] width 6 height 6
checkbox input "true"
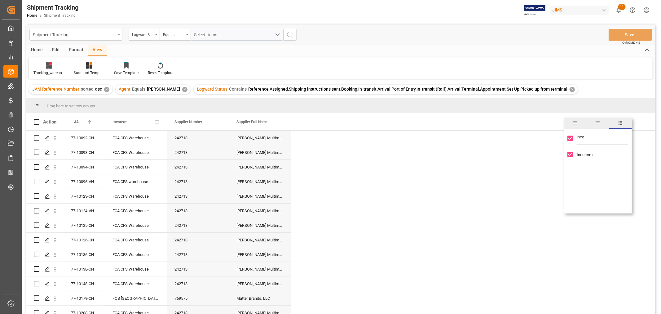
click at [132, 120] on div "Incoterm" at bounding box center [134, 121] width 42 height 17
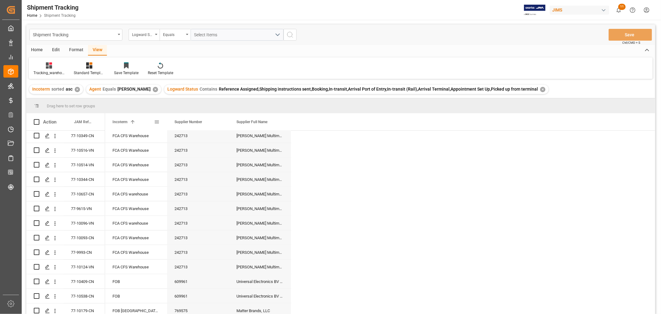
click at [156, 122] on span at bounding box center [157, 122] width 6 height 6
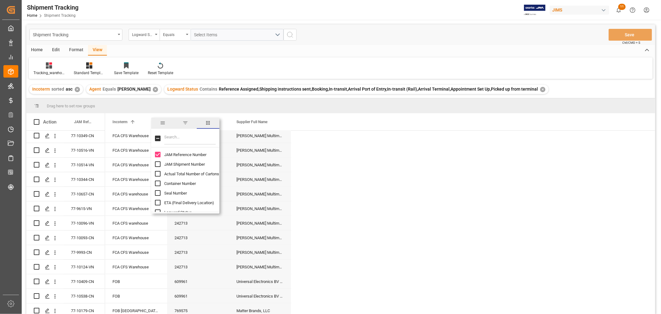
click at [168, 137] on input "Filter Columns Input" at bounding box center [189, 138] width 51 height 12
type input "boo"
click at [159, 156] on input "Booking Number column toggle visibility (hidden)" at bounding box center [158, 155] width 6 height 6
checkbox input "true"
checkbox input "false"
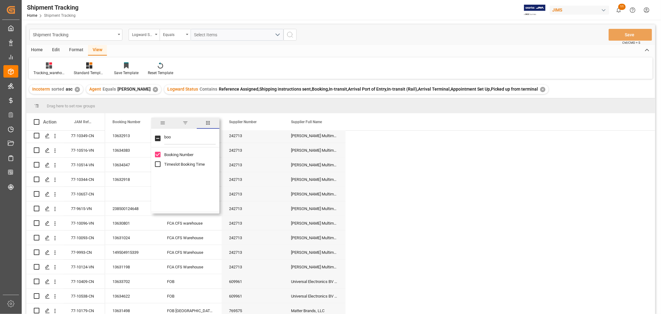
click at [177, 139] on input "boo" at bounding box center [189, 138] width 51 height 12
type input "b"
type input "c"
checkbox input "false"
type input "ac"
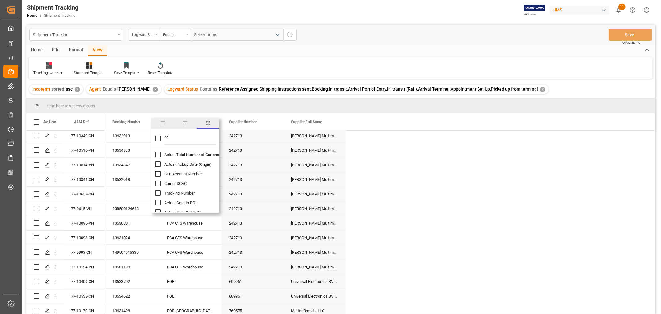
click at [157, 156] on input "Actual Total Number of Cartons column toggle visibility (hidden)" at bounding box center [158, 155] width 6 height 6
checkbox input "true"
checkbox input "false"
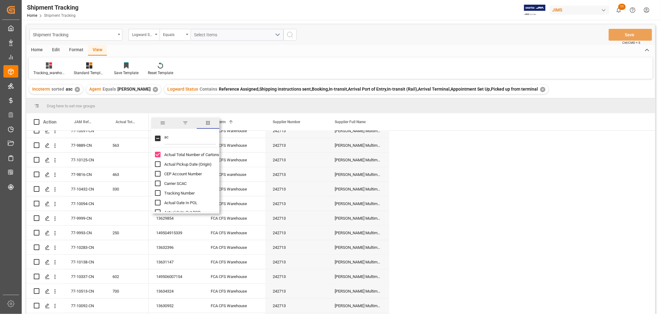
scroll to position [383, 0]
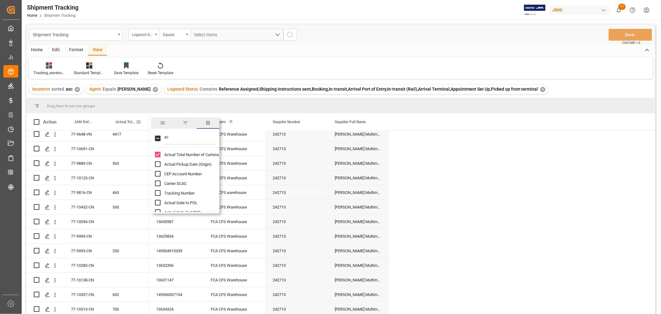
click at [121, 123] on span "Actual Total Number of Cartons" at bounding box center [126, 122] width 20 height 4
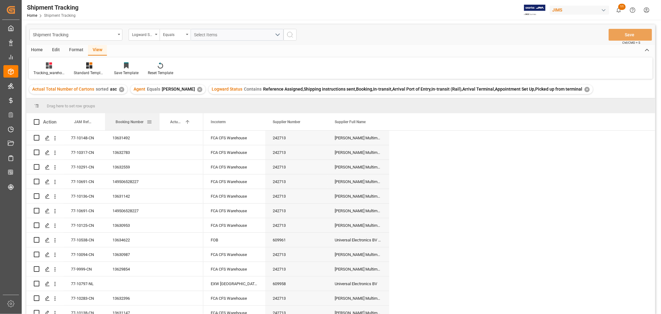
drag, startPoint x: 169, startPoint y: 118, endPoint x: 114, endPoint y: 117, distance: 54.9
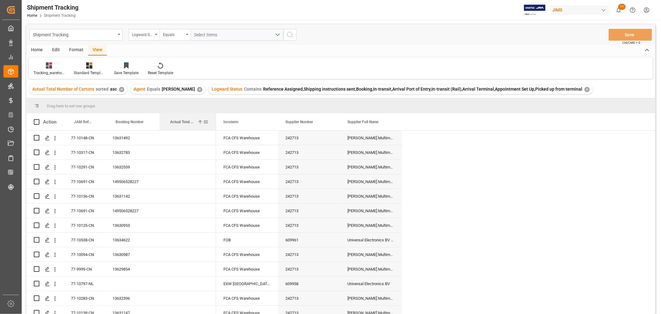
drag, startPoint x: 202, startPoint y: 115, endPoint x: 215, endPoint y: 116, distance: 12.7
click at [215, 116] on div at bounding box center [216, 121] width 2 height 17
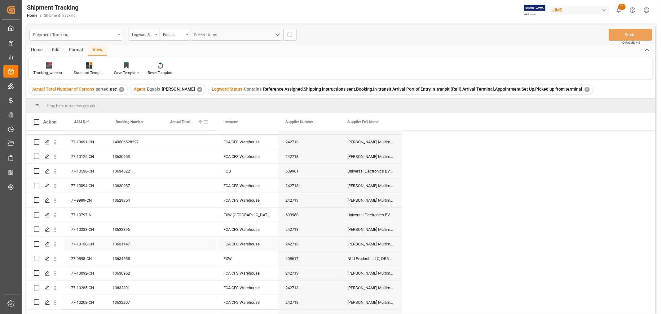
scroll to position [103, 0]
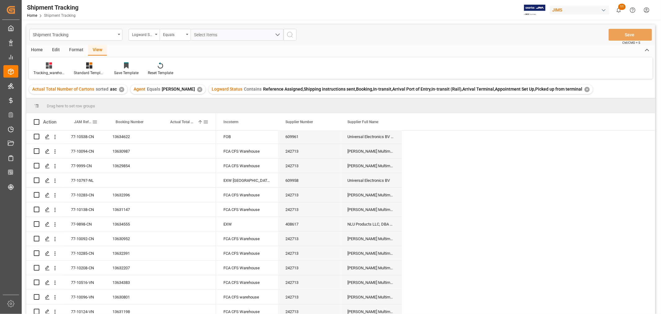
click at [79, 121] on span "JAM Reference Number" at bounding box center [83, 122] width 18 height 4
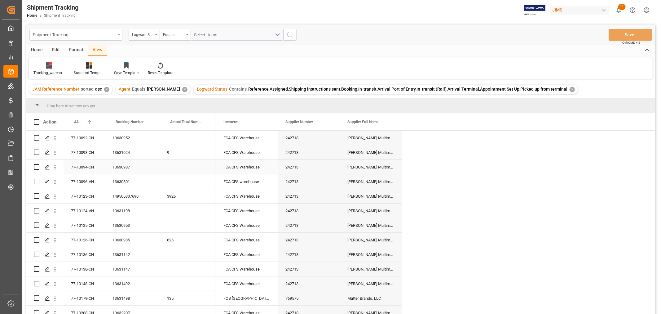
click at [169, 172] on div "Press SPACE to select this row." at bounding box center [188, 167] width 56 height 14
click at [169, 171] on div "Press SPACE to select this row." at bounding box center [188, 167] width 56 height 14
click at [169, 170] on input "Press SPACE to select this row." at bounding box center [188, 171] width 47 height 12
type input "101"
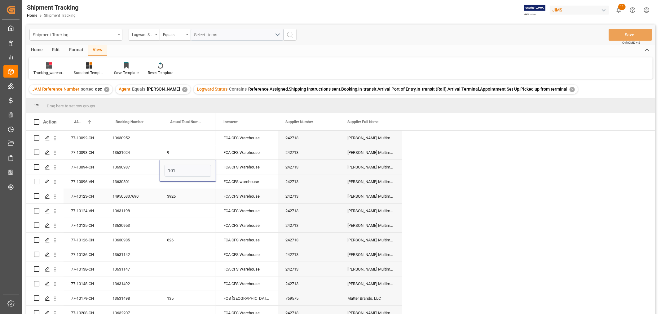
click at [182, 191] on div "3926" at bounding box center [188, 196] width 56 height 14
click at [179, 185] on div "Press SPACE to select this row." at bounding box center [188, 181] width 56 height 14
click at [179, 185] on div "Press SPACE to select this row." at bounding box center [188, 185] width 56 height 22
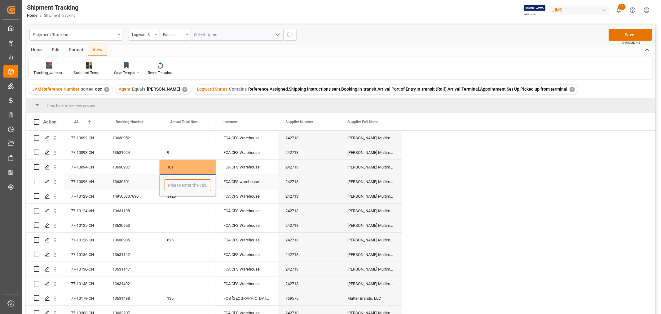
click at [179, 185] on input "Press SPACE to select this row." at bounding box center [188, 185] width 47 height 12
type input "1607"
click at [172, 210] on div "Press SPACE to select this row." at bounding box center [188, 210] width 56 height 14
click at [172, 228] on div "Press SPACE to select this row." at bounding box center [188, 225] width 56 height 14
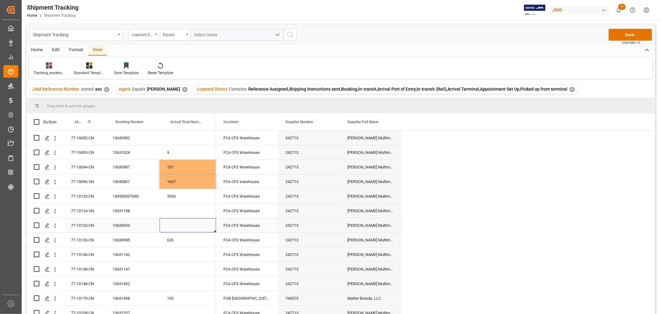
click at [172, 227] on div "Press SPACE to select this row." at bounding box center [188, 225] width 56 height 14
click at [172, 227] on input "Press SPACE to select this row." at bounding box center [188, 229] width 47 height 12
type input "175"
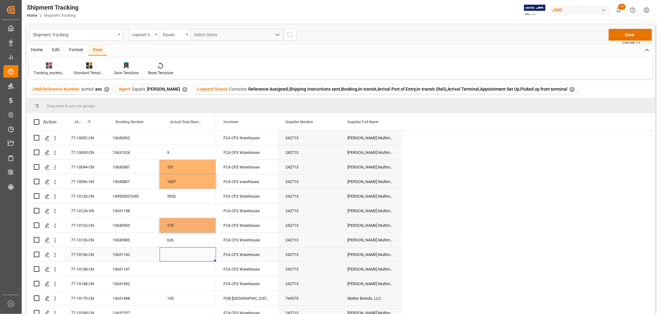
click at [180, 249] on div "Press SPACE to select this row." at bounding box center [188, 254] width 56 height 14
click at [180, 255] on div "Press SPACE to select this row." at bounding box center [188, 254] width 56 height 14
type input "167"
click at [184, 277] on div "Press SPACE to select this row." at bounding box center [188, 283] width 56 height 14
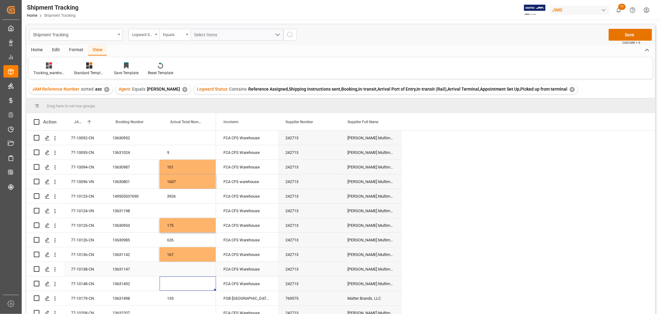
click at [182, 273] on div "Press SPACE to select this row." at bounding box center [188, 269] width 56 height 14
click at [182, 273] on input "Press SPACE to select this row." at bounding box center [188, 273] width 47 height 12
type input "90"
click at [190, 289] on div "Press SPACE to select this row." at bounding box center [188, 283] width 56 height 14
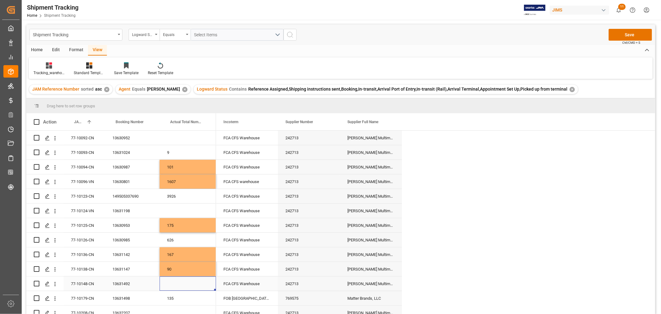
click at [186, 286] on div "Press SPACE to select this row." at bounding box center [188, 283] width 56 height 14
click at [186, 286] on input "Press SPACE to select this row." at bounding box center [188, 287] width 47 height 12
type input "125"
click at [193, 303] on div "135" at bounding box center [188, 298] width 56 height 14
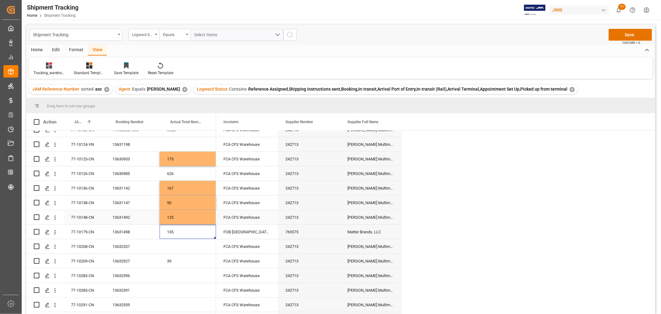
scroll to position [69, 0]
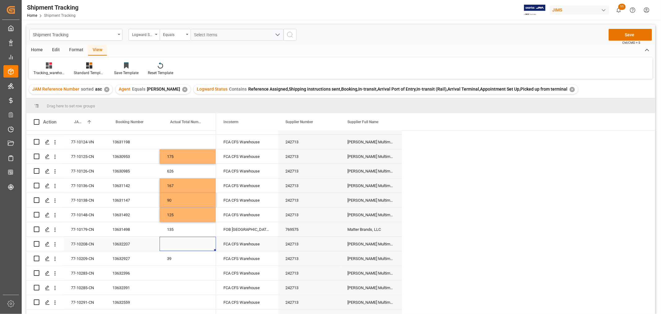
click at [175, 246] on div "Press SPACE to select this row." at bounding box center [188, 244] width 56 height 14
click at [175, 246] on input "Press SPACE to select this row." at bounding box center [188, 248] width 47 height 12
click at [175, 274] on div "Press SPACE to select this row." at bounding box center [188, 273] width 56 height 14
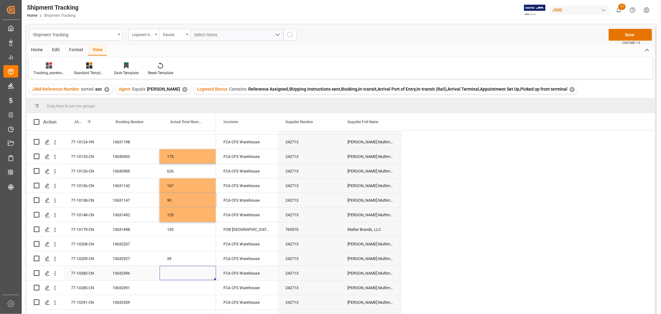
click at [175, 274] on div "Press SPACE to select this row." at bounding box center [188, 273] width 56 height 14
click at [175, 274] on input "Press SPACE to select this row." at bounding box center [188, 277] width 47 height 12
type input "690"
click at [180, 299] on div "Press SPACE to select this row." at bounding box center [188, 302] width 56 height 14
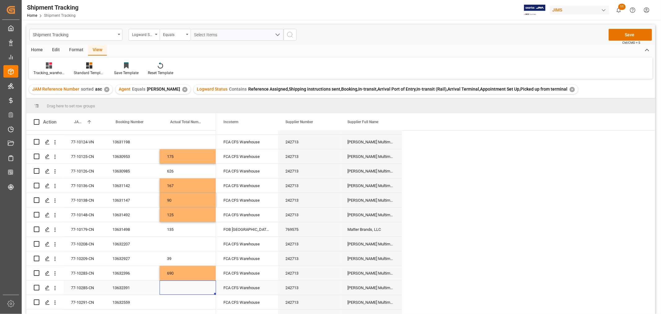
click at [177, 290] on div "Press SPACE to select this row." at bounding box center [188, 287] width 56 height 14
click at [193, 288] on div "Press SPACE to select this row." at bounding box center [188, 287] width 56 height 14
click at [193, 288] on input "Press SPACE to select this row." at bounding box center [188, 291] width 47 height 12
type input "201"
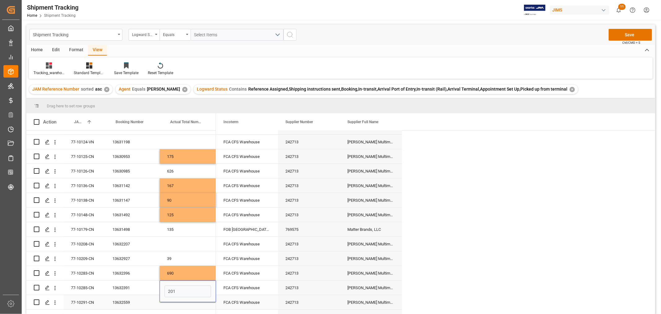
click at [190, 307] on div "Press SPACE to select this row." at bounding box center [188, 302] width 56 height 14
click at [189, 302] on div "Press SPACE to select this row." at bounding box center [188, 302] width 56 height 14
click at [189, 302] on input "Press SPACE to select this row." at bounding box center [188, 306] width 47 height 12
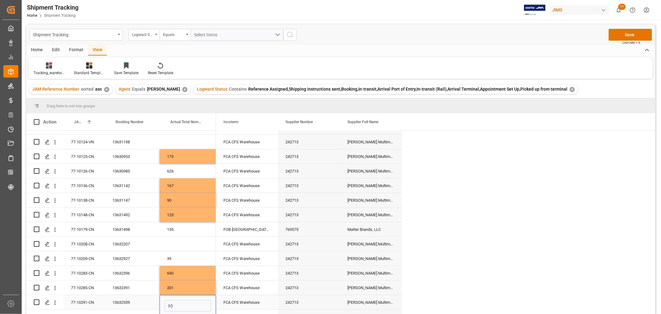
type input "950"
click at [221, 298] on div "FCA CFS Warehouse" at bounding box center [247, 302] width 62 height 14
click at [253, 249] on div "FCA CFS Warehouse 242713 Harman Multimedia China" at bounding box center [309, 244] width 186 height 15
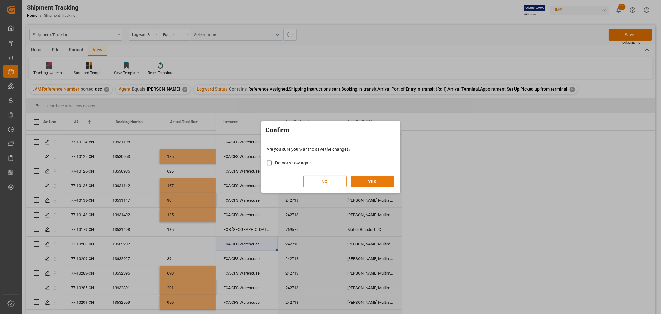
click at [366, 180] on button "YES" at bounding box center [372, 181] width 43 height 12
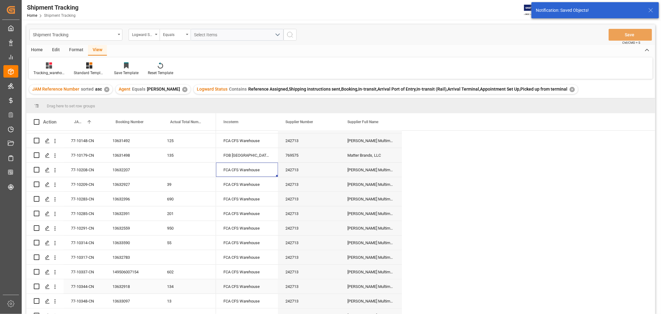
scroll to position [172, 0]
click at [168, 227] on div "Press SPACE to select this row." at bounding box center [188, 228] width 56 height 14
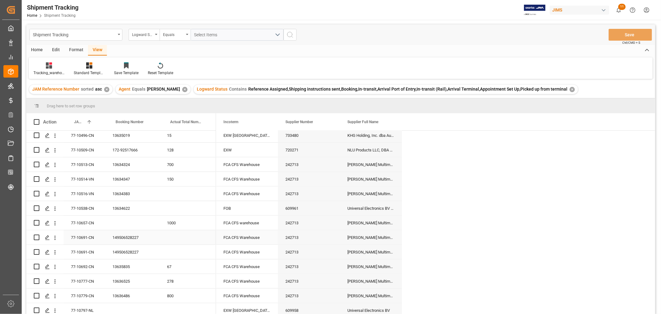
scroll to position [486, 0]
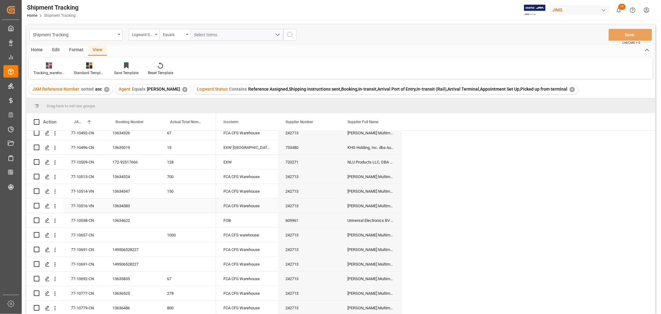
drag, startPoint x: 124, startPoint y: 204, endPoint x: 148, endPoint y: 203, distance: 23.6
click at [124, 204] on div "13634383" at bounding box center [132, 205] width 55 height 14
click at [171, 209] on div "Press SPACE to select this row." at bounding box center [188, 205] width 56 height 14
click at [171, 209] on input "Press SPACE to select this row." at bounding box center [188, 209] width 47 height 12
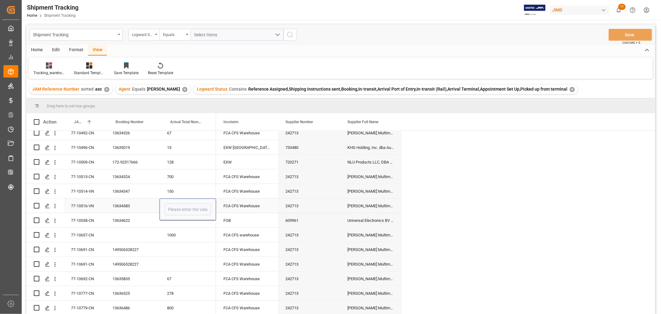
click at [171, 209] on input "Press SPACE to select this row." at bounding box center [188, 209] width 47 height 12
type input "200"
click at [180, 224] on div "Press SPACE to select this row." at bounding box center [188, 220] width 56 height 14
click at [115, 220] on div "13634622" at bounding box center [132, 220] width 55 height 14
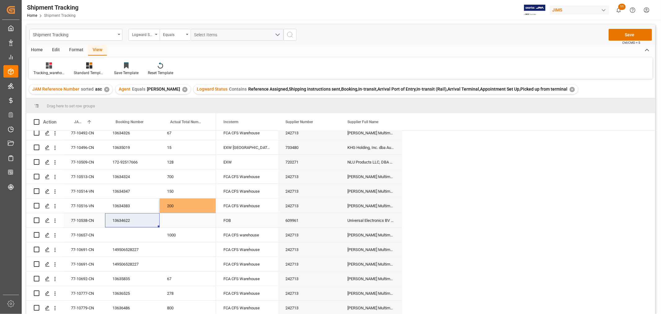
click at [185, 224] on div "Press SPACE to select this row." at bounding box center [188, 220] width 56 height 14
click at [185, 224] on input "Press SPACE to select this row." at bounding box center [188, 224] width 47 height 12
type input "366"
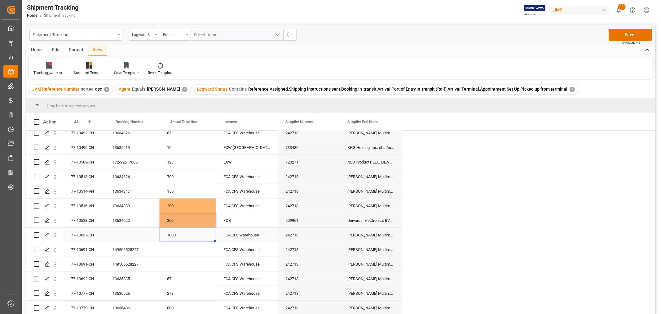
click at [185, 236] on div "1000" at bounding box center [188, 235] width 56 height 14
click at [188, 250] on div "Press SPACE to select this row." at bounding box center [188, 249] width 56 height 14
click at [196, 236] on div "1000" at bounding box center [188, 235] width 56 height 14
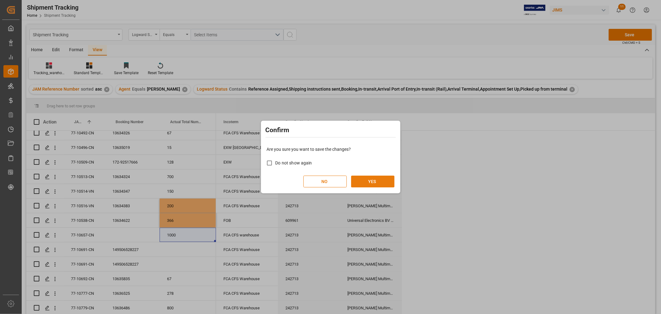
click at [374, 182] on button "YES" at bounding box center [372, 181] width 43 height 12
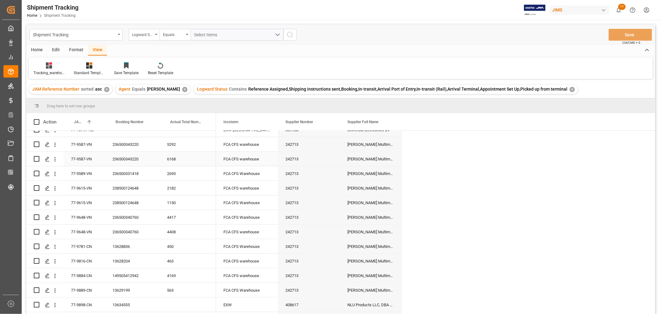
scroll to position [727, 0]
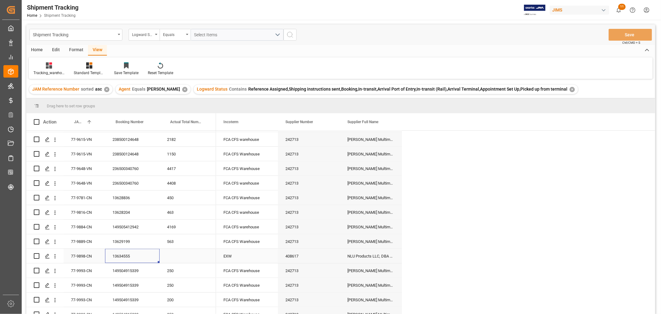
click at [131, 257] on div "13634555" at bounding box center [132, 256] width 55 height 14
click at [171, 255] on div "Press SPACE to select this row." at bounding box center [188, 256] width 56 height 14
click at [171, 255] on input "Press SPACE to select this row." at bounding box center [188, 260] width 47 height 12
click at [169, 255] on input "Press SPACE to select this row." at bounding box center [188, 260] width 47 height 12
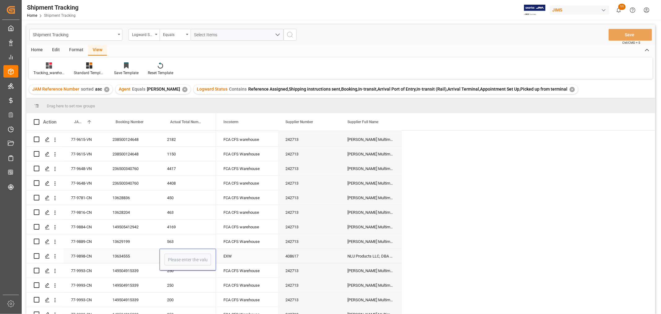
click at [169, 255] on input "Press SPACE to select this row." at bounding box center [188, 260] width 47 height 12
type input "71"
click at [222, 259] on div "EXW" at bounding box center [247, 256] width 62 height 14
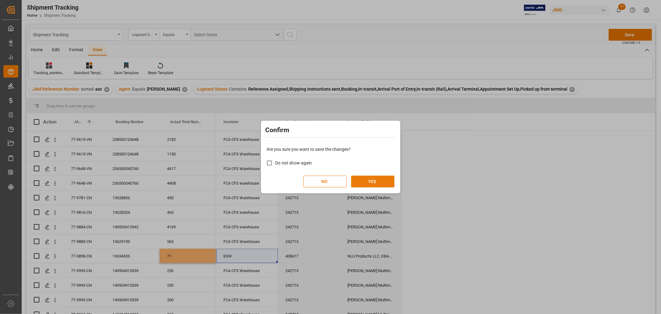
click at [366, 183] on button "YES" at bounding box center [372, 181] width 43 height 12
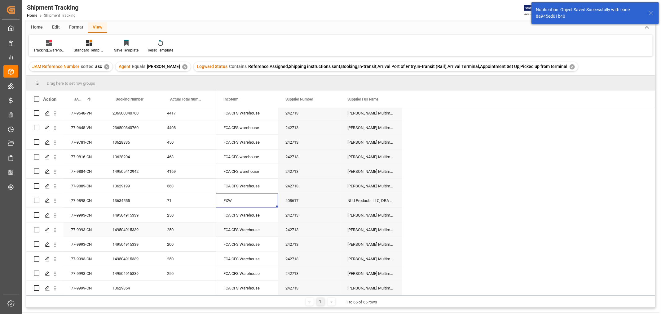
scroll to position [34, 0]
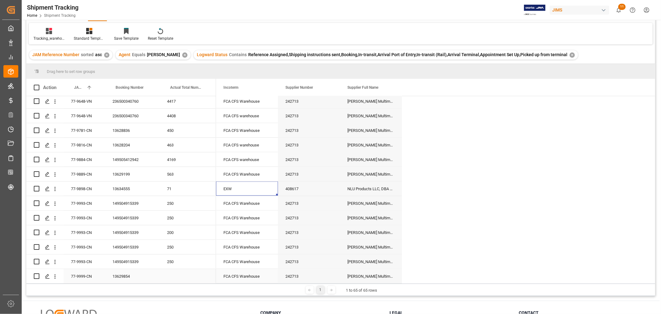
click at [128, 275] on div "13629854" at bounding box center [132, 276] width 55 height 14
click at [179, 274] on div "Press SPACE to select this row." at bounding box center [188, 276] width 56 height 14
click at [178, 274] on input "Press SPACE to select this row." at bounding box center [188, 272] width 47 height 12
type input "25"
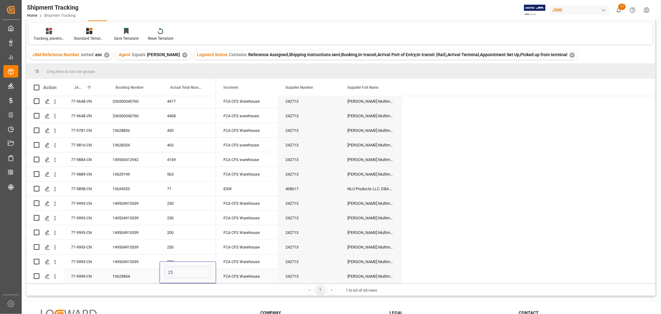
click at [249, 264] on div "FCA CFS Warehouse" at bounding box center [247, 261] width 62 height 14
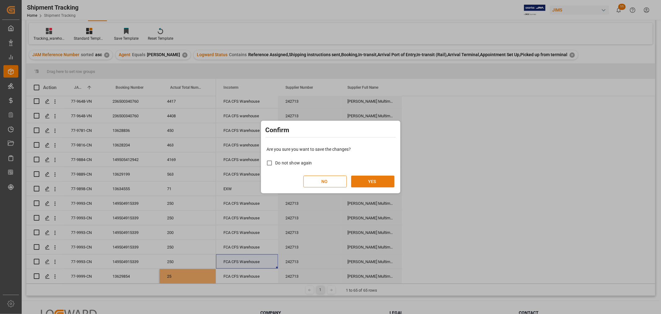
click at [367, 183] on button "YES" at bounding box center [372, 181] width 43 height 12
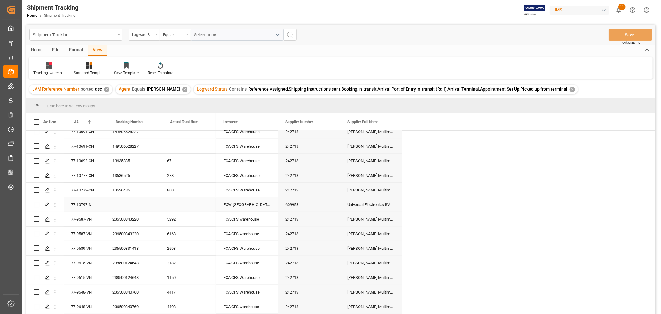
scroll to position [589, 0]
click at [129, 162] on div "149506528227" at bounding box center [132, 160] width 55 height 14
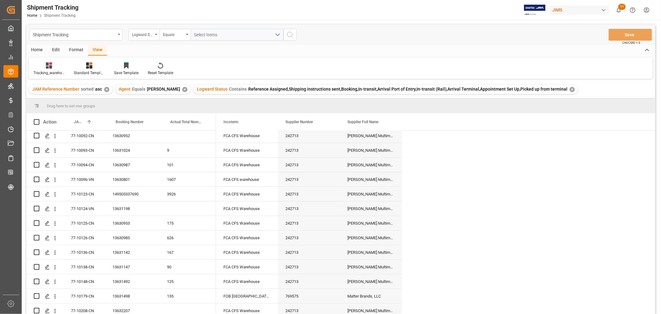
scroll to position [0, 0]
click at [181, 135] on div "Press SPACE to select this row." at bounding box center [188, 138] width 56 height 14
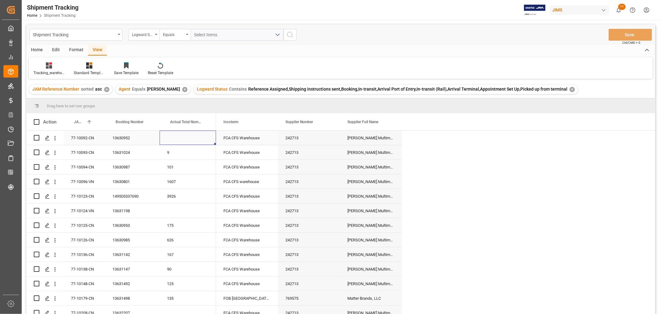
click at [181, 135] on div "Press SPACE to select this row." at bounding box center [188, 138] width 56 height 14
click at [181, 135] on input "Press SPACE to select this row." at bounding box center [188, 141] width 47 height 12
type input "100"
click at [202, 161] on div "101" at bounding box center [188, 167] width 56 height 14
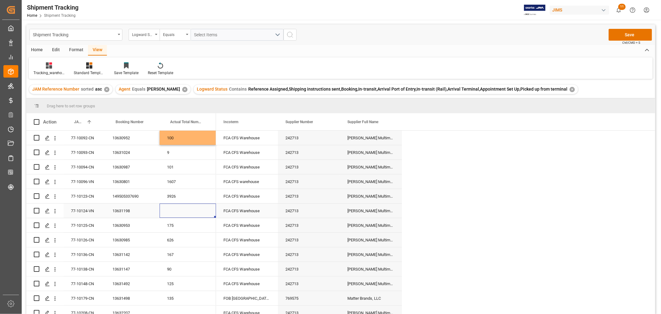
click at [172, 209] on div "Press SPACE to select this row." at bounding box center [188, 210] width 56 height 14
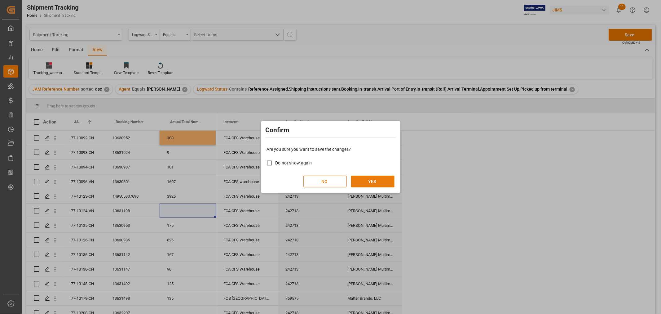
click at [375, 179] on button "YES" at bounding box center [372, 181] width 43 height 12
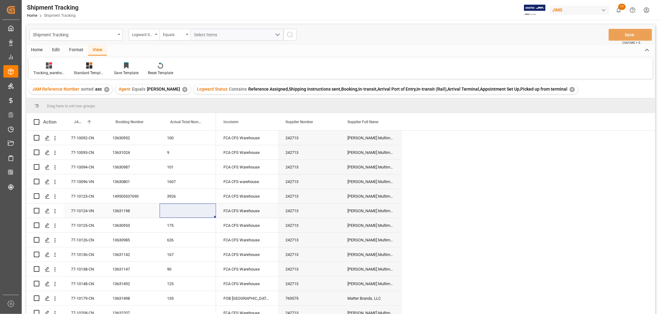
click at [184, 212] on div "Press SPACE to select this row." at bounding box center [188, 210] width 56 height 14
click at [184, 212] on div "Press SPACE to select this row." at bounding box center [188, 214] width 56 height 22
click at [184, 212] on input "Press SPACE to select this row." at bounding box center [188, 214] width 47 height 12
click at [188, 213] on input "Press SPACE to select this row." at bounding box center [188, 214] width 47 height 12
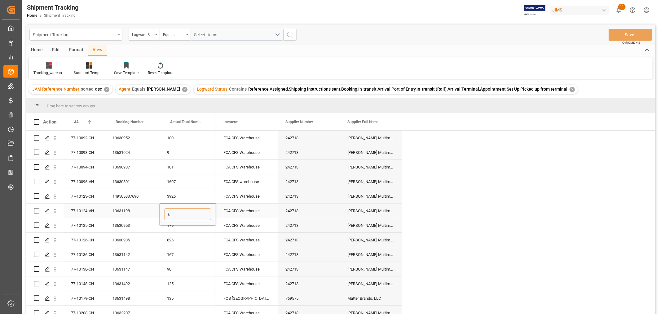
type input "68"
click at [227, 222] on div "FCA CFS Warehouse" at bounding box center [247, 225] width 62 height 14
click at [189, 254] on div "167" at bounding box center [188, 254] width 56 height 14
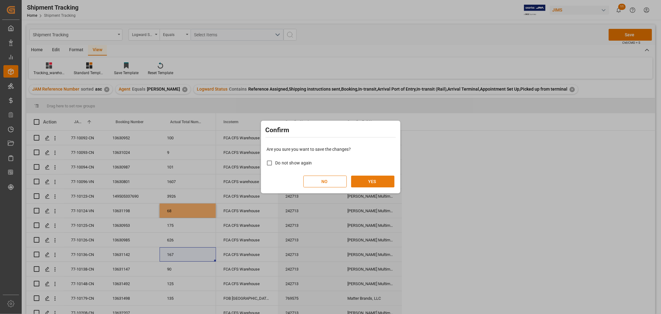
click at [372, 178] on button "YES" at bounding box center [372, 181] width 43 height 12
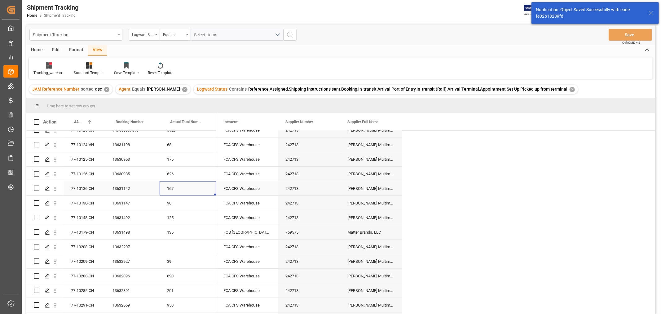
scroll to position [69, 0]
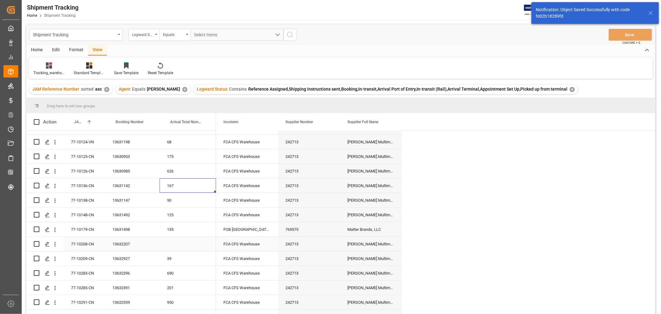
click at [184, 242] on div "Press SPACE to select this row." at bounding box center [188, 244] width 56 height 14
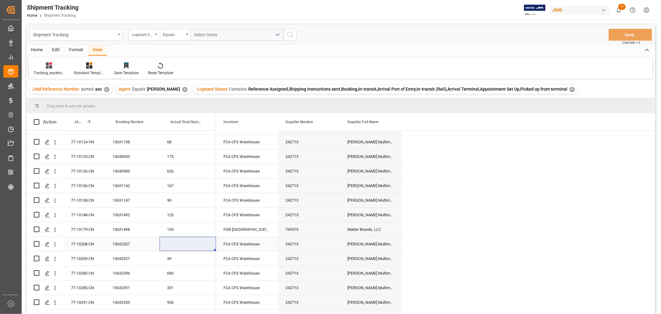
click at [185, 243] on div "Press SPACE to select this row." at bounding box center [188, 244] width 56 height 14
click at [185, 243] on input "Press SPACE to select this row." at bounding box center [188, 248] width 47 height 12
type input "625"
click at [213, 252] on div "39" at bounding box center [188, 258] width 56 height 14
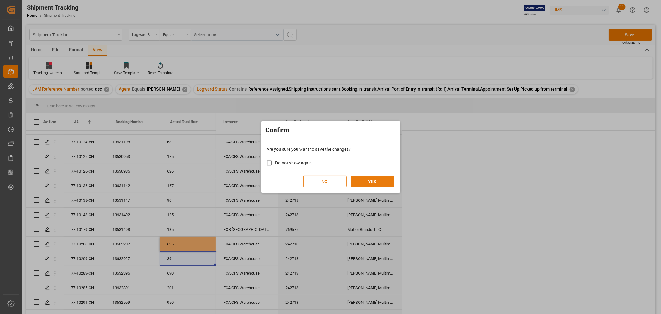
click at [367, 184] on button "YES" at bounding box center [372, 181] width 43 height 12
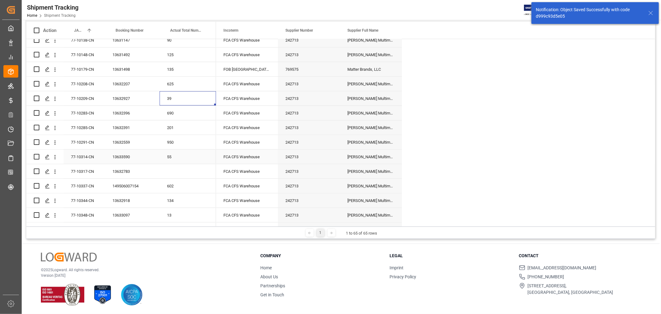
scroll to position [138, 0]
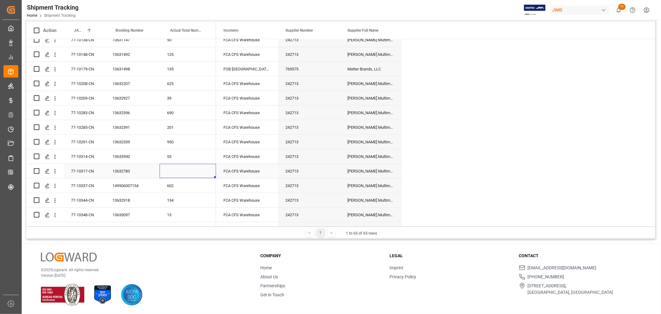
click at [177, 170] on div "Press SPACE to select this row." at bounding box center [188, 171] width 56 height 14
click at [174, 171] on div "Press SPACE to select this row." at bounding box center [188, 171] width 56 height 14
click at [174, 171] on input "Press SPACE to select this row." at bounding box center [188, 175] width 47 height 12
type input "273"
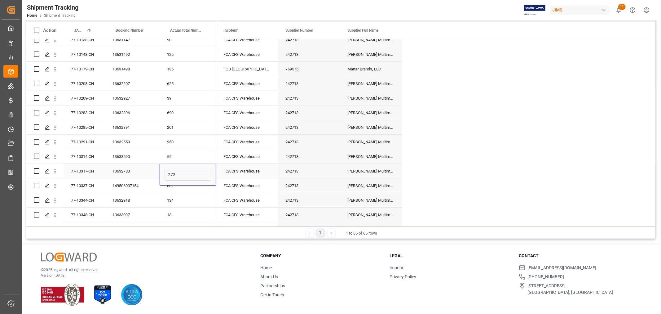
click at [206, 175] on input "273" at bounding box center [188, 175] width 47 height 12
click at [240, 171] on div "FCA CFS Warehouse" at bounding box center [247, 171] width 62 height 14
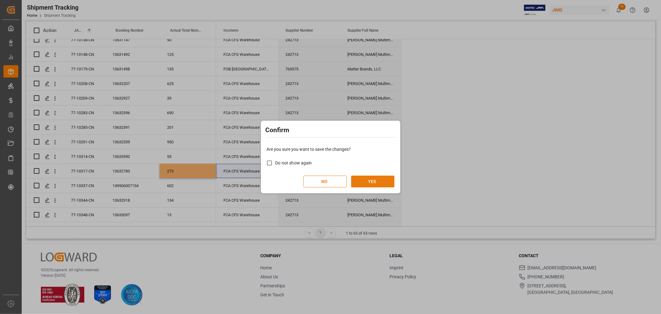
click at [364, 181] on button "YES" at bounding box center [372, 181] width 43 height 12
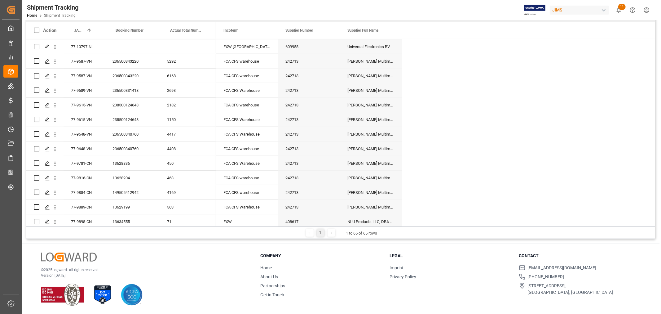
scroll to position [624, 0]
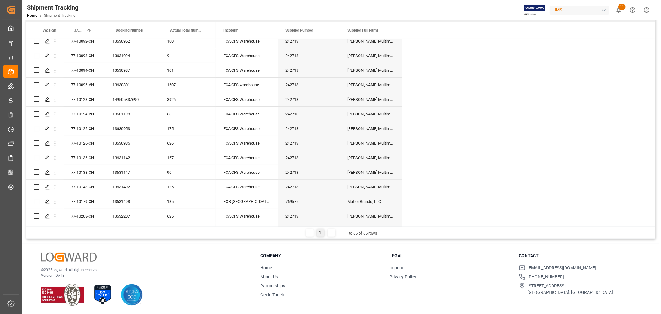
scroll to position [0, 0]
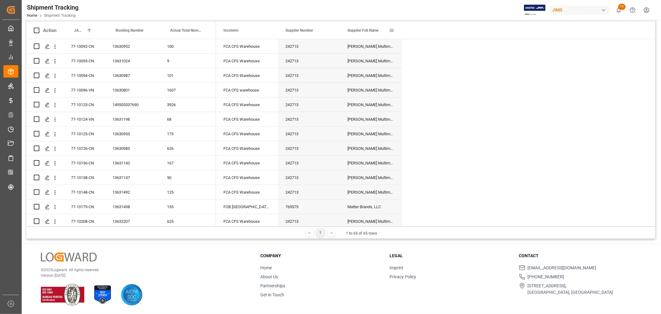
click at [389, 29] on span at bounding box center [392, 31] width 6 height 6
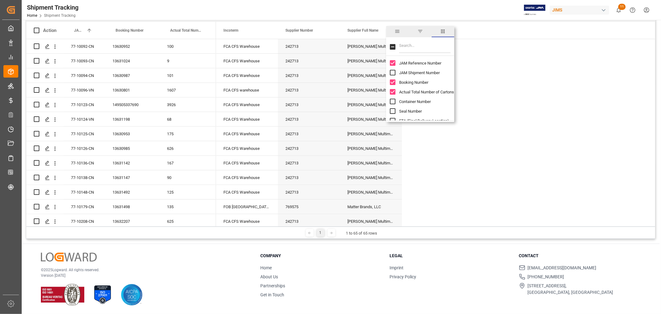
click at [403, 47] on input "Filter Columns Input" at bounding box center [424, 47] width 51 height 12
type input "eta"
click at [393, 73] on input "ETA Port of Discharge (Destination) column toggle visibility (hidden)" at bounding box center [393, 73] width 6 height 6
checkbox input "true"
checkbox input "false"
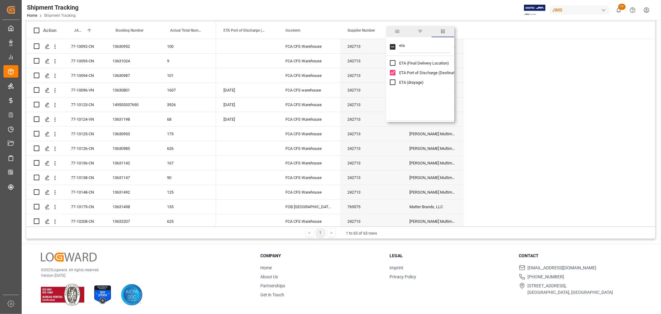
click at [413, 47] on input "eta" at bounding box center [424, 47] width 51 height 12
type input "e"
type input "app"
click at [395, 61] on input "Appointment Start Date column toggle visibility (hidden)" at bounding box center [393, 63] width 6 height 6
checkbox input "true"
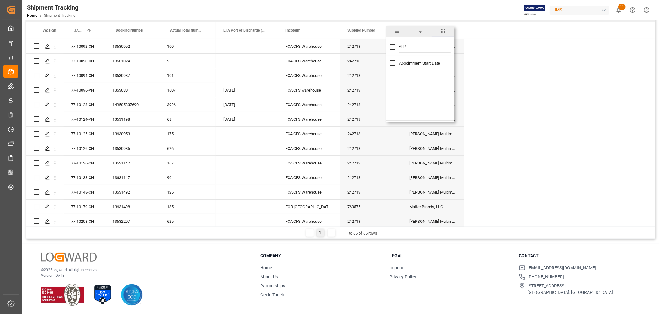
checkbox input "true"
click at [413, 47] on input "app" at bounding box center [424, 47] width 51 height 12
type input "a"
checkbox input "false"
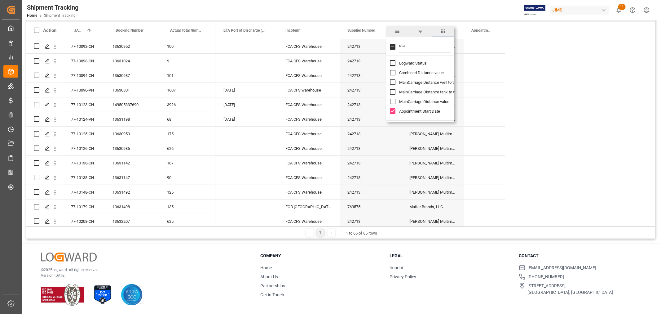
type input "sta"
click at [389, 63] on div "Logward Status Combined Distance value MainCarriage Distance well to tank MainC…" at bounding box center [420, 87] width 68 height 58
click at [391, 63] on input "Logward Status column toggle visibility (hidden)" at bounding box center [393, 63] width 6 height 6
checkbox input "true"
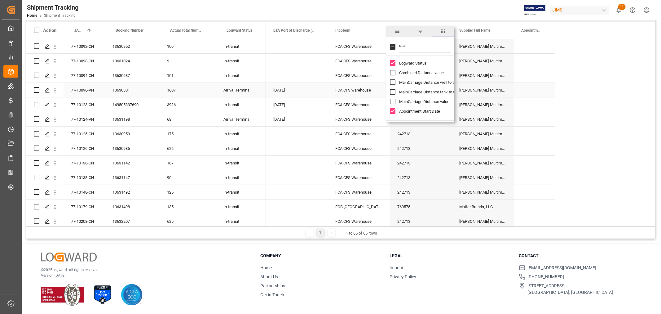
click at [538, 89] on div "Press SPACE to select this row." at bounding box center [534, 90] width 41 height 14
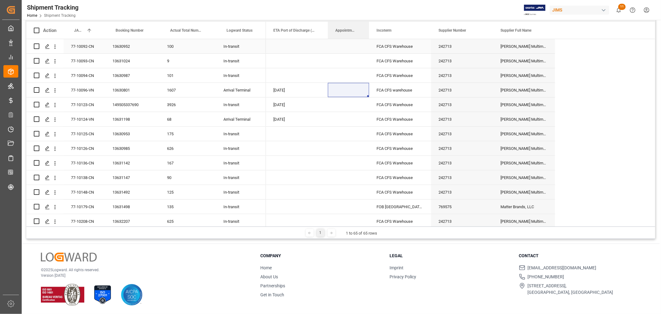
drag, startPoint x: 529, startPoint y: 31, endPoint x: 363, endPoint y: 42, distance: 166.5
click at [363, 42] on div "Action JAM Reference Number 1 Booking Number Actual Total Number of Cartons" at bounding box center [340, 124] width 629 height 205
click at [339, 159] on div "Press SPACE to select this row." at bounding box center [348, 163] width 41 height 14
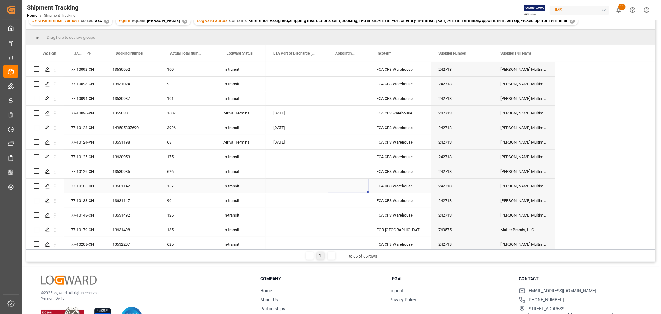
scroll to position [57, 0]
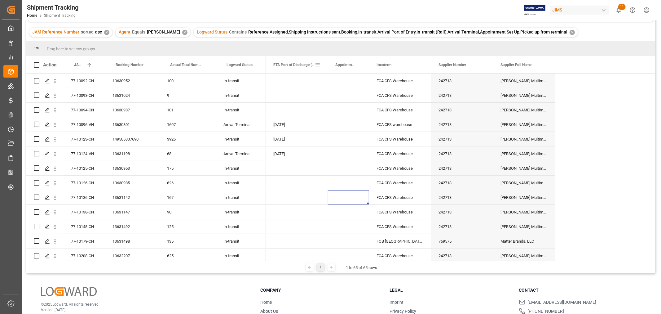
click at [292, 63] on span "ETA Port of Discharge (Destination)" at bounding box center [294, 65] width 42 height 4
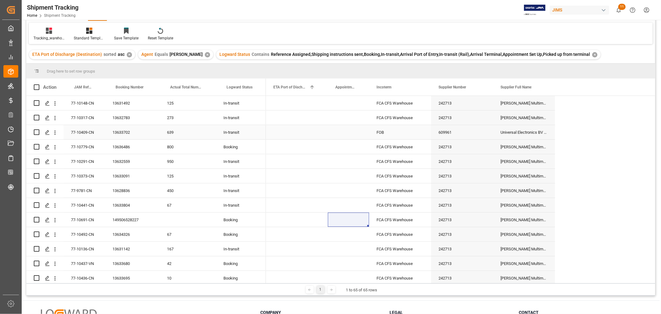
scroll to position [23, 0]
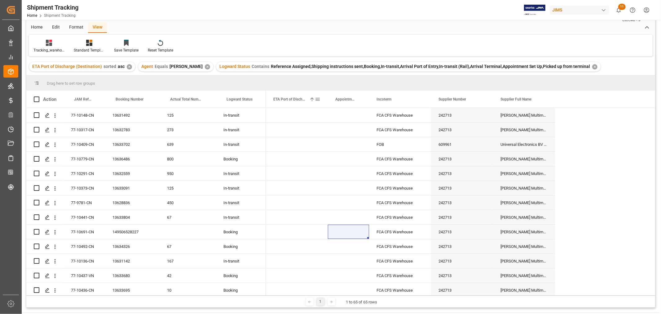
click at [317, 100] on span at bounding box center [318, 99] width 6 height 6
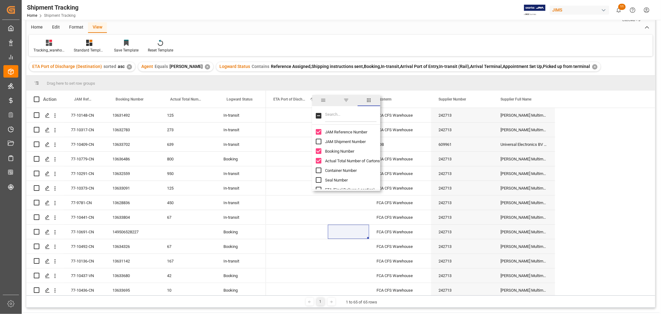
click at [329, 115] on input "Filter Columns Input" at bounding box center [350, 115] width 51 height 12
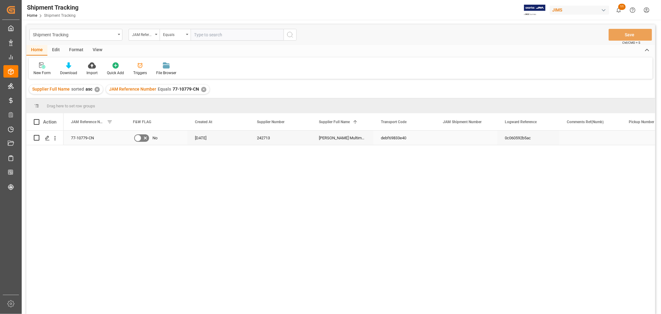
click at [96, 139] on div "77-10779-CN" at bounding box center [95, 138] width 62 height 14
click at [117, 33] on div "Shipment Tracking" at bounding box center [75, 35] width 93 height 12
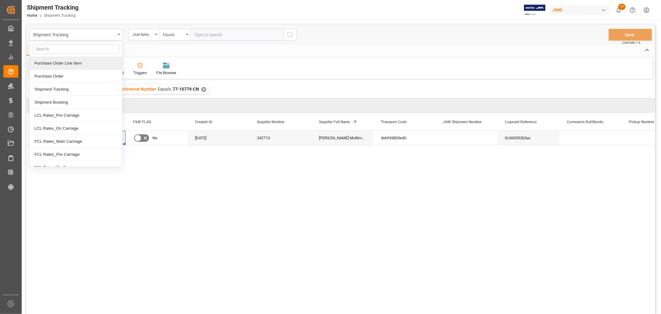
click at [60, 62] on div "Purchase Order Line Item" at bounding box center [76, 63] width 92 height 13
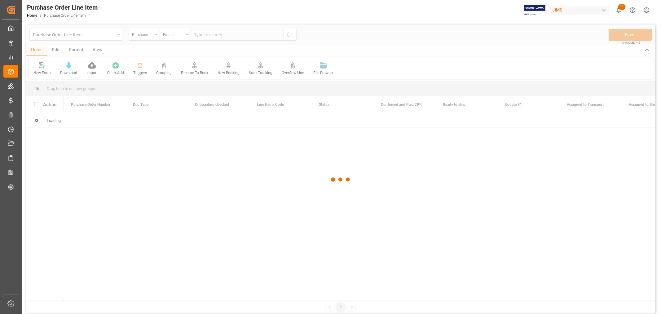
click at [146, 32] on div at bounding box center [340, 179] width 629 height 310
click at [146, 36] on div at bounding box center [340, 179] width 629 height 310
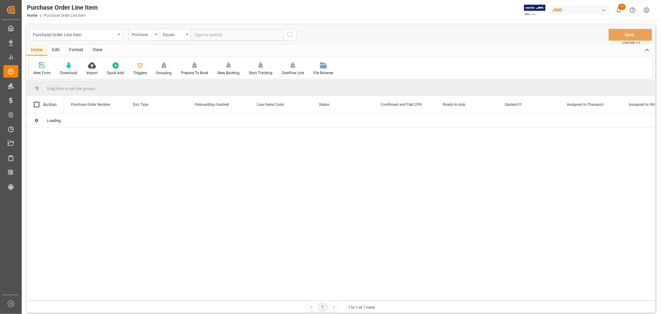
click at [146, 36] on div "Purchase Order Number" at bounding box center [142, 33] width 21 height 7
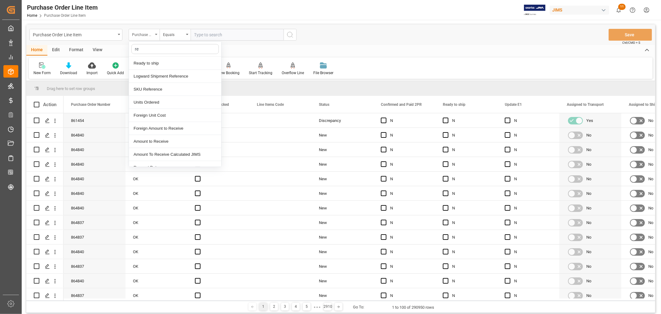
type input "ref"
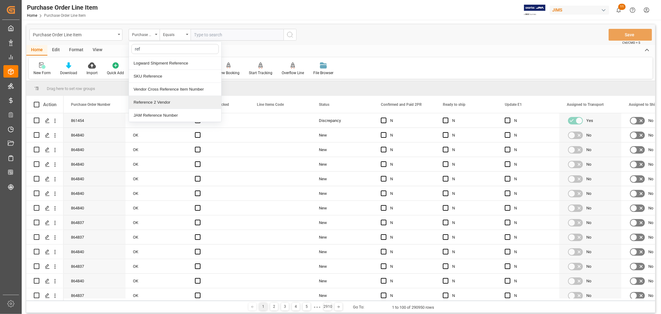
click at [157, 101] on div "Reference 2 Vendor" at bounding box center [175, 102] width 92 height 13
click at [197, 36] on input "text" at bounding box center [237, 35] width 93 height 12
paste input "77-10779-CN"
click at [210, 35] on input "77-10779-CN" at bounding box center [237, 35] width 93 height 12
type input "77-10777-CN"
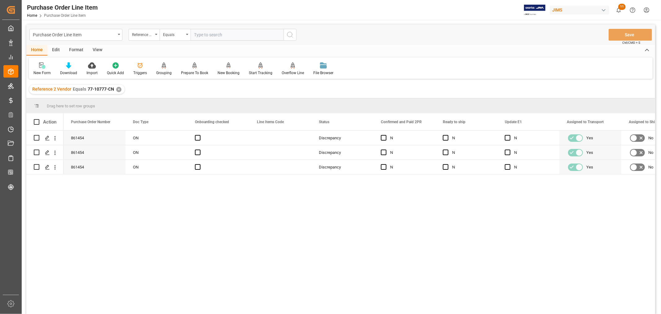
click at [93, 47] on div "View" at bounding box center [97, 50] width 19 height 11
click at [39, 72] on div "Default" at bounding box center [39, 73] width 12 height 6
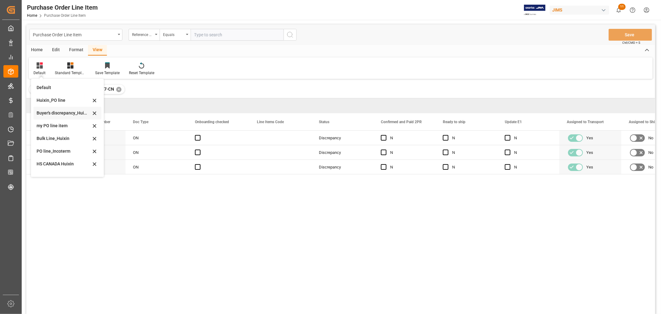
click at [62, 112] on div "Buyer's discrepancy_Huixin" at bounding box center [64, 113] width 54 height 7
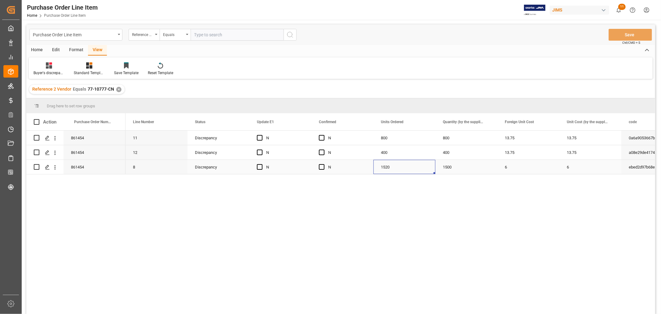
click at [382, 167] on div "1520" at bounding box center [405, 167] width 62 height 14
click at [453, 163] on div "1500" at bounding box center [467, 167] width 62 height 14
click at [520, 153] on div "13.75" at bounding box center [529, 152] width 62 height 14
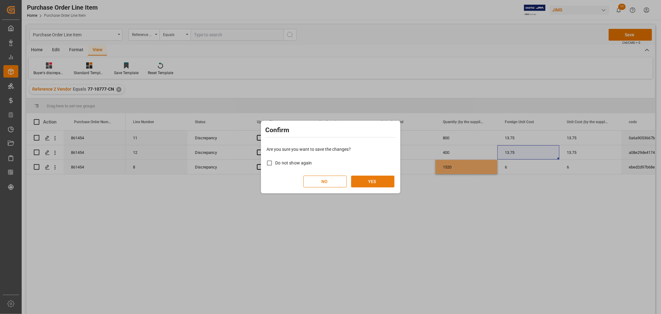
click at [368, 183] on button "YES" at bounding box center [372, 181] width 43 height 12
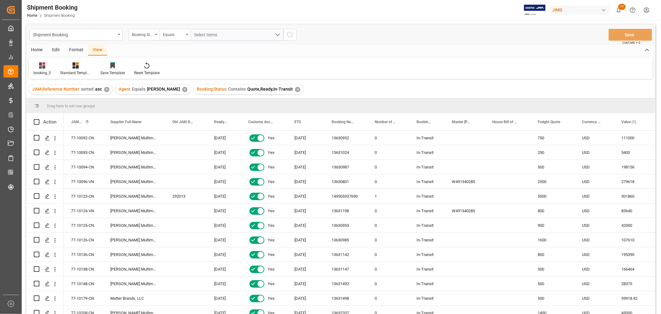
scroll to position [551, 0]
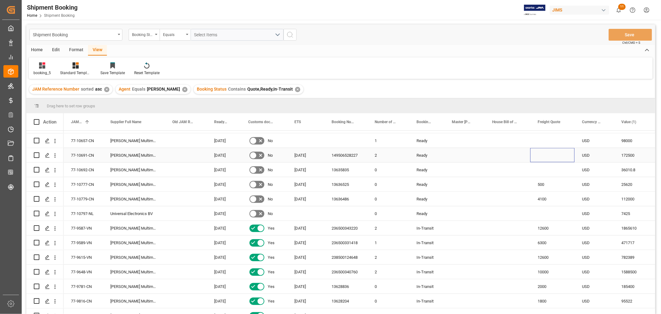
click at [545, 153] on div "Press SPACE to select this row." at bounding box center [552, 155] width 44 height 14
click at [549, 170] on div "Press SPACE to select this row." at bounding box center [552, 169] width 44 height 14
click at [549, 171] on div "Press SPACE to select this row." at bounding box center [552, 169] width 44 height 14
click at [549, 171] on input "Press SPACE to select this row." at bounding box center [552, 173] width 34 height 12
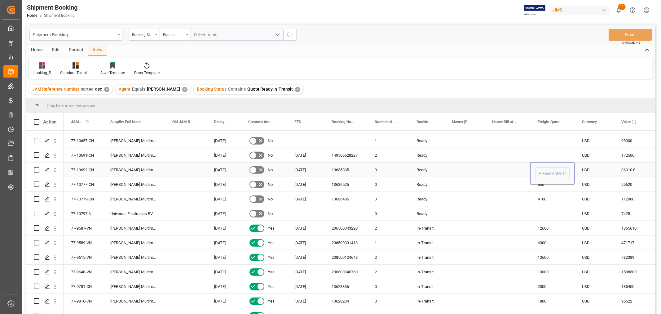
click at [549, 171] on input "Press SPACE to select this row." at bounding box center [552, 173] width 34 height 12
type input "280"
click at [557, 184] on div "500" at bounding box center [552, 184] width 44 height 14
click at [631, 34] on button "Save" at bounding box center [630, 35] width 43 height 12
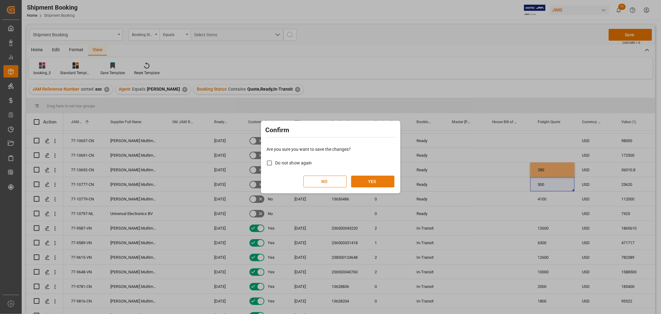
click at [380, 180] on button "YES" at bounding box center [372, 181] width 43 height 12
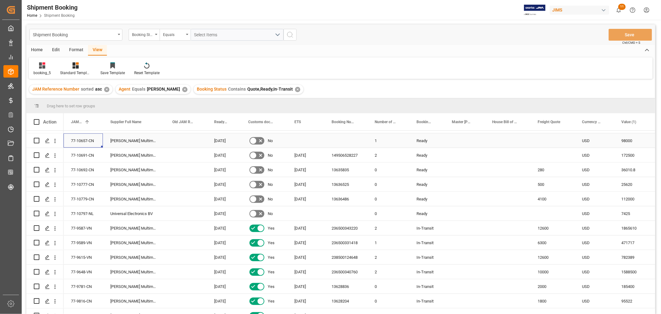
click at [80, 140] on div "77-10657-CN" at bounding box center [83, 140] width 39 height 14
click at [332, 83] on div "JAM Reference Number sorted asc ✕ Agent Equals HuiXin Gao ✕ Booking Status Cont…" at bounding box center [340, 89] width 629 height 17
click at [354, 153] on div "149506528227" at bounding box center [345, 155] width 43 height 14
click at [288, 138] on div "Press SPACE to select this row." at bounding box center [305, 140] width 37 height 14
click at [297, 137] on div "Press SPACE to select this row." at bounding box center [305, 140] width 37 height 14
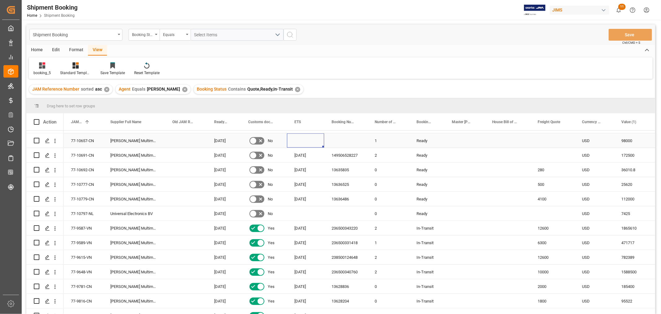
click at [297, 137] on div "Press SPACE to select this row." at bounding box center [305, 140] width 37 height 14
click at [297, 137] on div "Press SPACE to select this row." at bounding box center [305, 145] width 37 height 24
click at [299, 139] on input "Press SPACE to select this row." at bounding box center [305, 145] width 27 height 12
click at [373, 187] on div "7" at bounding box center [373, 183] width 8 height 7
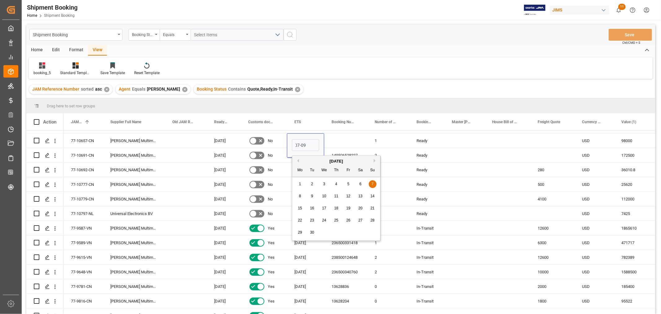
type input "[DATE]"
click at [342, 140] on div "Press SPACE to select this row." at bounding box center [345, 140] width 43 height 14
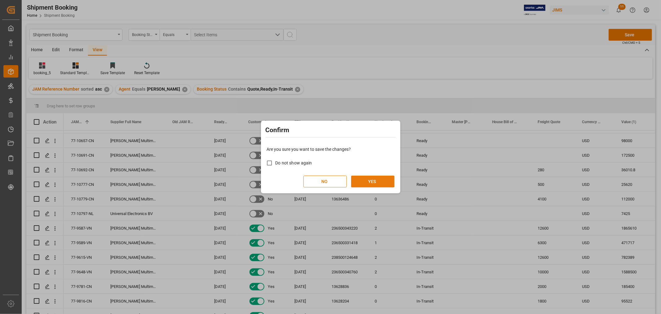
click at [378, 180] on button "YES" at bounding box center [372, 181] width 43 height 12
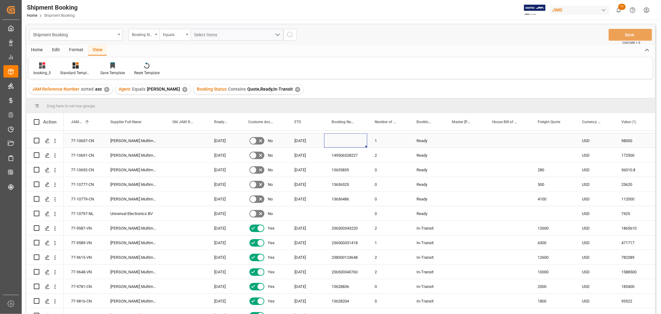
click at [82, 140] on div "77-10657-CN" at bounding box center [83, 140] width 39 height 14
click at [342, 141] on div "Press SPACE to select this row." at bounding box center [345, 140] width 43 height 14
click at [342, 141] on input "Press SPACE to select this row." at bounding box center [345, 144] width 33 height 12
paste input "149505812363"
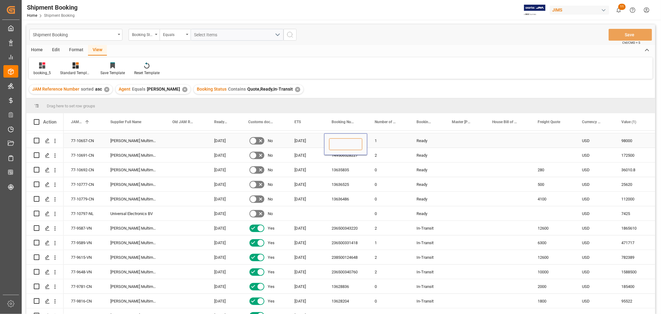
type input "149505812363"
click at [386, 140] on div "1" at bounding box center [388, 140] width 42 height 14
click at [629, 35] on button "Save" at bounding box center [630, 35] width 43 height 12
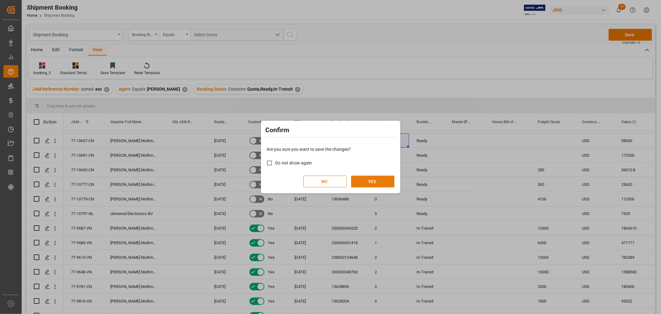
click at [367, 181] on button "YES" at bounding box center [372, 181] width 43 height 12
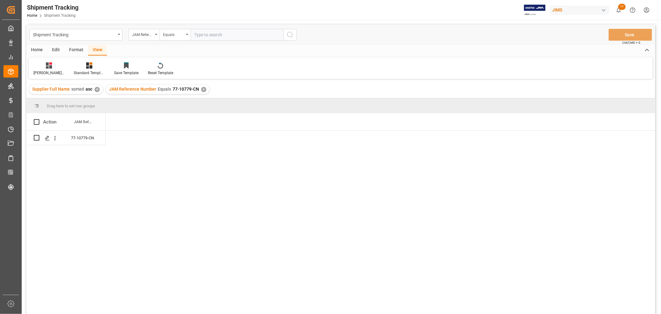
click at [205, 89] on div "JAM Reference Number Equals 77-10779-CN ✕" at bounding box center [158, 89] width 104 height 9
click at [202, 91] on div "✕" at bounding box center [203, 89] width 5 height 5
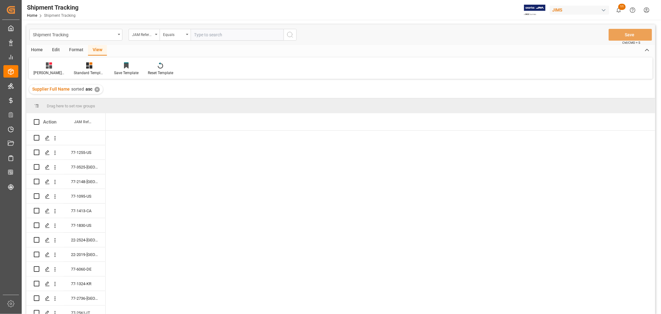
click at [206, 40] on div "Shipment Tracking JAM Reference Number Equals Save Ctrl/CMD + S" at bounding box center [340, 34] width 629 height 20
click at [206, 37] on input "text" at bounding box center [237, 35] width 93 height 12
paste input "77-10657-CN"
type input "77-10657-CN"
click at [290, 33] on icon "search button" at bounding box center [289, 34] width 7 height 7
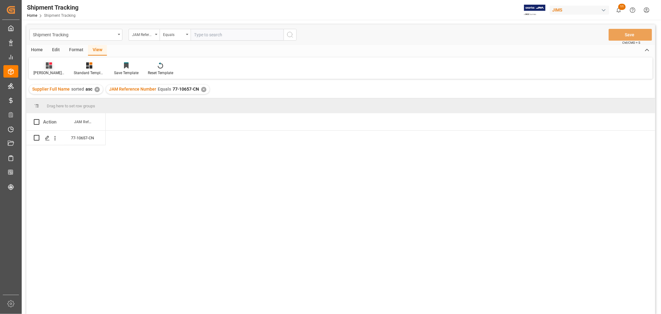
click at [50, 70] on div "[PERSON_NAME]'s tracking all # _5" at bounding box center [48, 73] width 31 height 6
click at [64, 113] on div "[PERSON_NAME]'s tracking all_sample" at bounding box center [69, 117] width 68 height 13
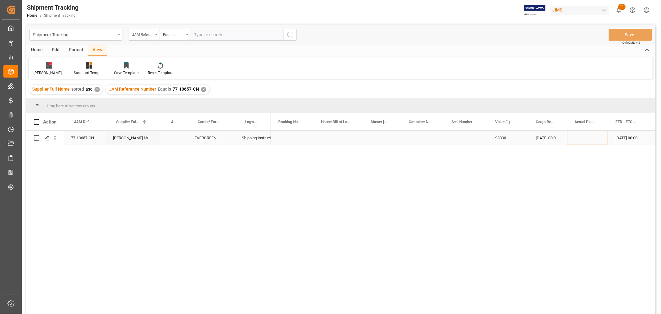
click at [394, 140] on div "Press SPACE to select this row." at bounding box center [382, 138] width 38 height 14
click at [625, 132] on div "[DATE] 00:00:00" at bounding box center [628, 138] width 41 height 14
click at [626, 137] on div "[DATE] 00:00:00" at bounding box center [633, 138] width 40 height 14
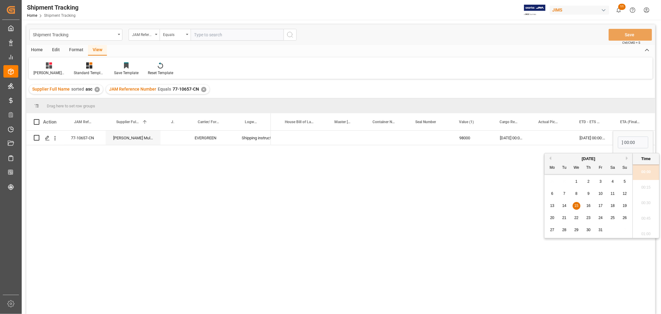
scroll to position [0, 0]
click at [574, 218] on div "22" at bounding box center [577, 217] width 8 height 7
type input "[DATE] 00:00"
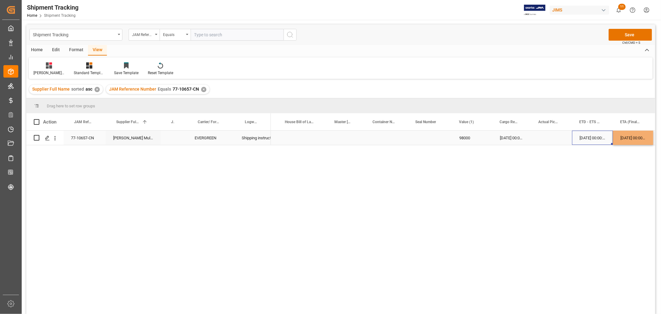
click at [587, 138] on div "[DATE] 00:00:00" at bounding box center [592, 138] width 41 height 14
click at [628, 33] on button "Save" at bounding box center [630, 35] width 43 height 12
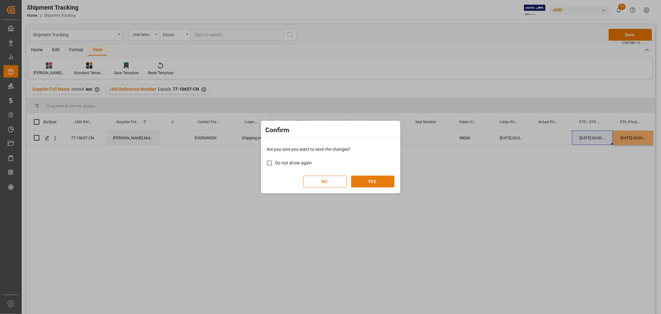
click at [374, 184] on button "YES" at bounding box center [372, 181] width 43 height 12
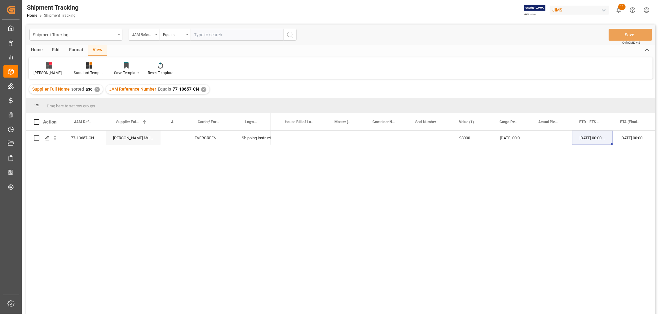
click at [255, 231] on div "77-10657-CN [PERSON_NAME] Multimedia [GEOGRAPHIC_DATA] EVERGREEN Shipping instr…" at bounding box center [340, 223] width 629 height 185
click at [305, 138] on div "Press SPACE to select this row." at bounding box center [303, 138] width 50 height 14
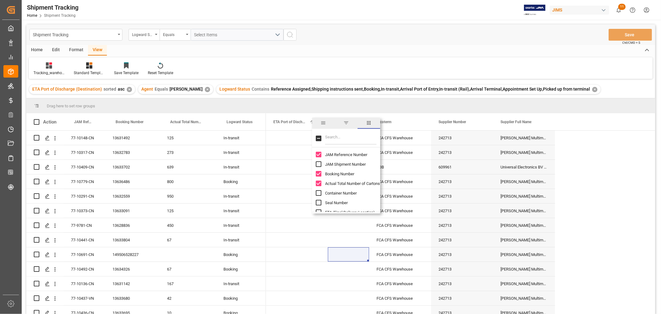
scroll to position [23, 0]
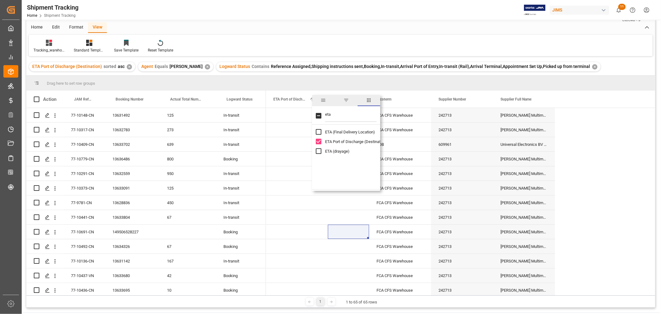
type input "eta"
click at [318, 131] on input "ETA (Final Delivery Location) column toggle visibility (hidden)" at bounding box center [319, 132] width 6 height 6
checkbox input "true"
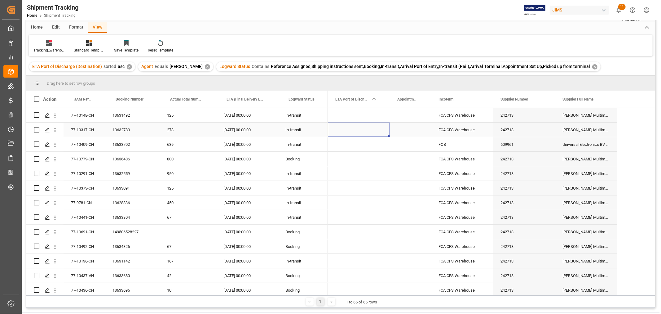
click at [348, 134] on div "Press SPACE to select this row." at bounding box center [359, 129] width 62 height 14
click at [380, 99] on span at bounding box center [380, 99] width 6 height 6
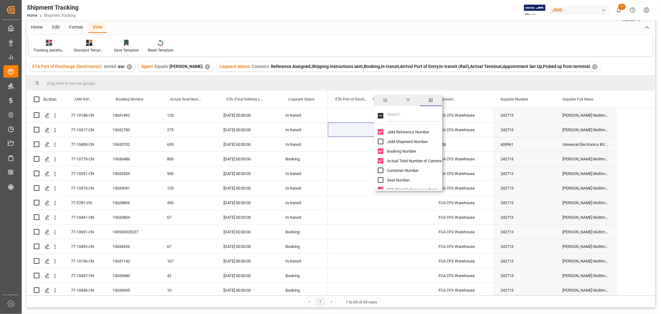
click at [387, 115] on div at bounding box center [408, 115] width 68 height 17
click at [390, 114] on input "Filter Columns Input" at bounding box center [412, 115] width 51 height 12
type input "eta"
click at [377, 143] on div "ETA (Final Delivery Location) ETA Port of Discharge (Destination) ETA (drayage)" at bounding box center [408, 141] width 68 height 29
click at [379, 142] on input "ETA Port of Discharge (Destination) column toggle visibility (visible)" at bounding box center [381, 142] width 6 height 6
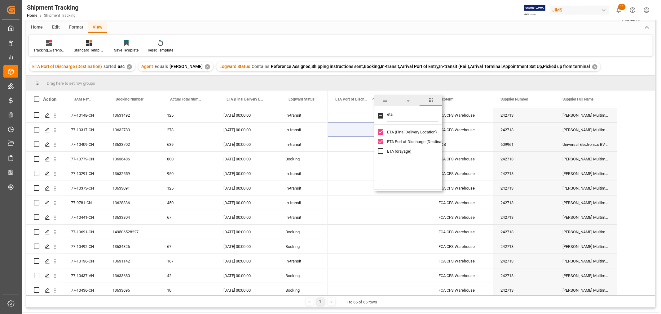
checkbox input "false"
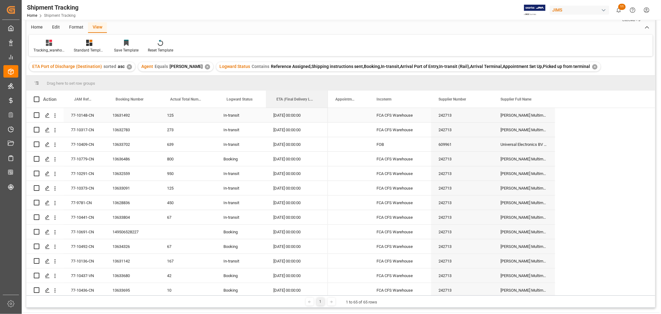
drag, startPoint x: 246, startPoint y: 96, endPoint x: 327, endPoint y: 108, distance: 81.1
click at [327, 108] on div "Action JAM Reference Number Booking Number Actual Total Number of Cartons 67" at bounding box center [340, 193] width 629 height 205
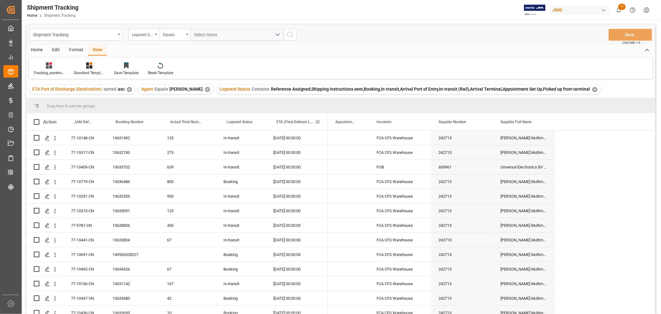
click at [289, 121] on span "ETA (Final Delivery Location)" at bounding box center [296, 122] width 38 height 4
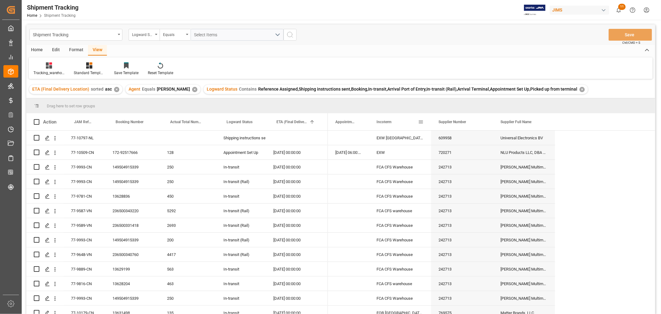
click at [418, 120] on div "Incoterm" at bounding box center [398, 121] width 42 height 17
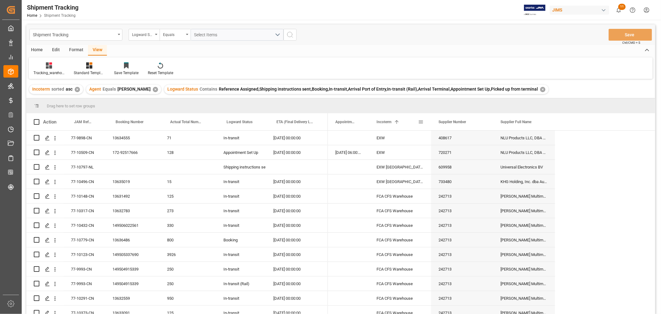
click at [420, 122] on span at bounding box center [421, 122] width 6 height 6
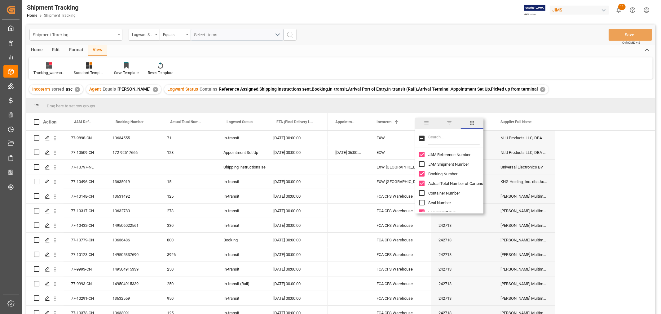
click at [436, 137] on input "Filter Columns Input" at bounding box center [453, 138] width 51 height 12
type input "deliv"
click at [424, 165] on input "ATA (Final Delivery Location) column toggle visibility (hidden)" at bounding box center [422, 164] width 6 height 6
checkbox input "true"
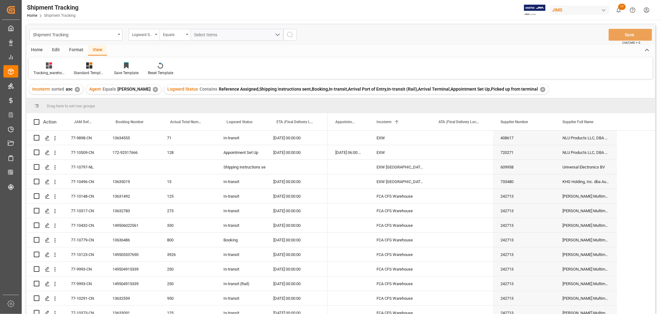
click at [525, 59] on div "Tracking_warehouse 1 Standard Templates Save Template Reset Template" at bounding box center [341, 67] width 624 height 21
click at [290, 122] on span "ETA (Final Delivery Location)" at bounding box center [296, 122] width 38 height 4
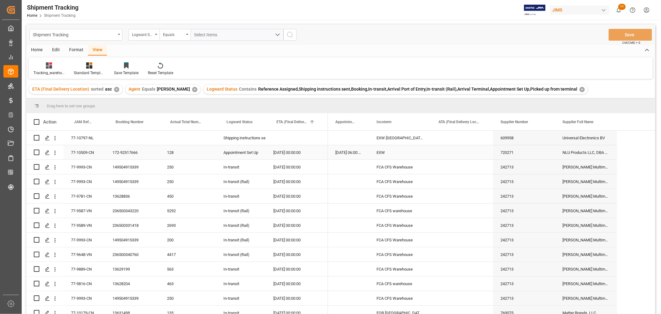
click at [452, 150] on div "Press SPACE to select this row." at bounding box center [462, 152] width 62 height 14
click at [302, 155] on div "29-08-2025 00:00:00" at bounding box center [297, 152] width 62 height 14
click at [459, 154] on div "Press SPACE to select this row." at bounding box center [462, 152] width 62 height 14
click at [460, 169] on div "Press SPACE to select this row." at bounding box center [462, 167] width 62 height 14
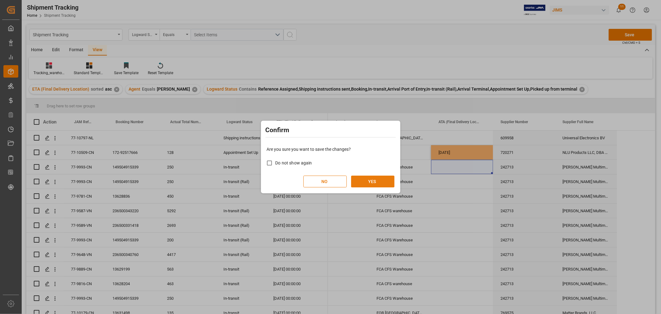
click at [377, 178] on button "YES" at bounding box center [372, 181] width 43 height 12
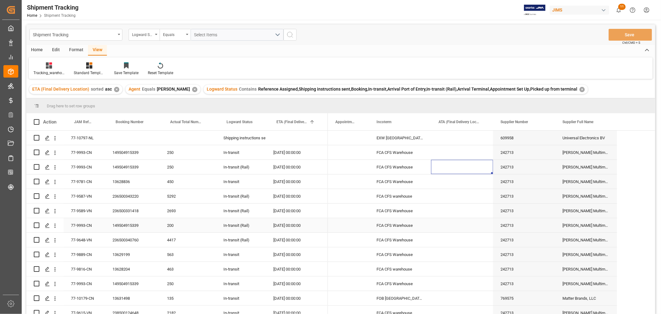
click at [354, 221] on div "Press SPACE to select this row." at bounding box center [348, 225] width 41 height 14
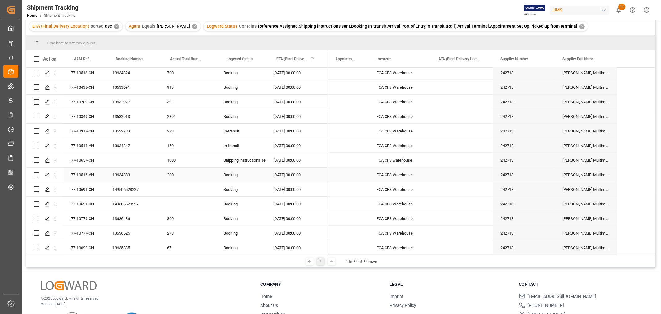
scroll to position [69, 0]
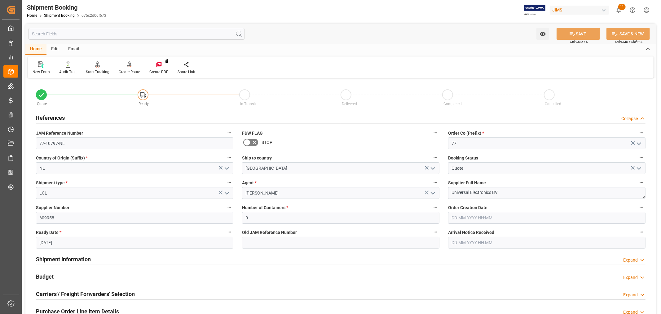
click at [381, 107] on div "Quote Ready In-Transit Delivered Completed Cancelled" at bounding box center [341, 96] width 619 height 26
